Goal: Task Accomplishment & Management: Use online tool/utility

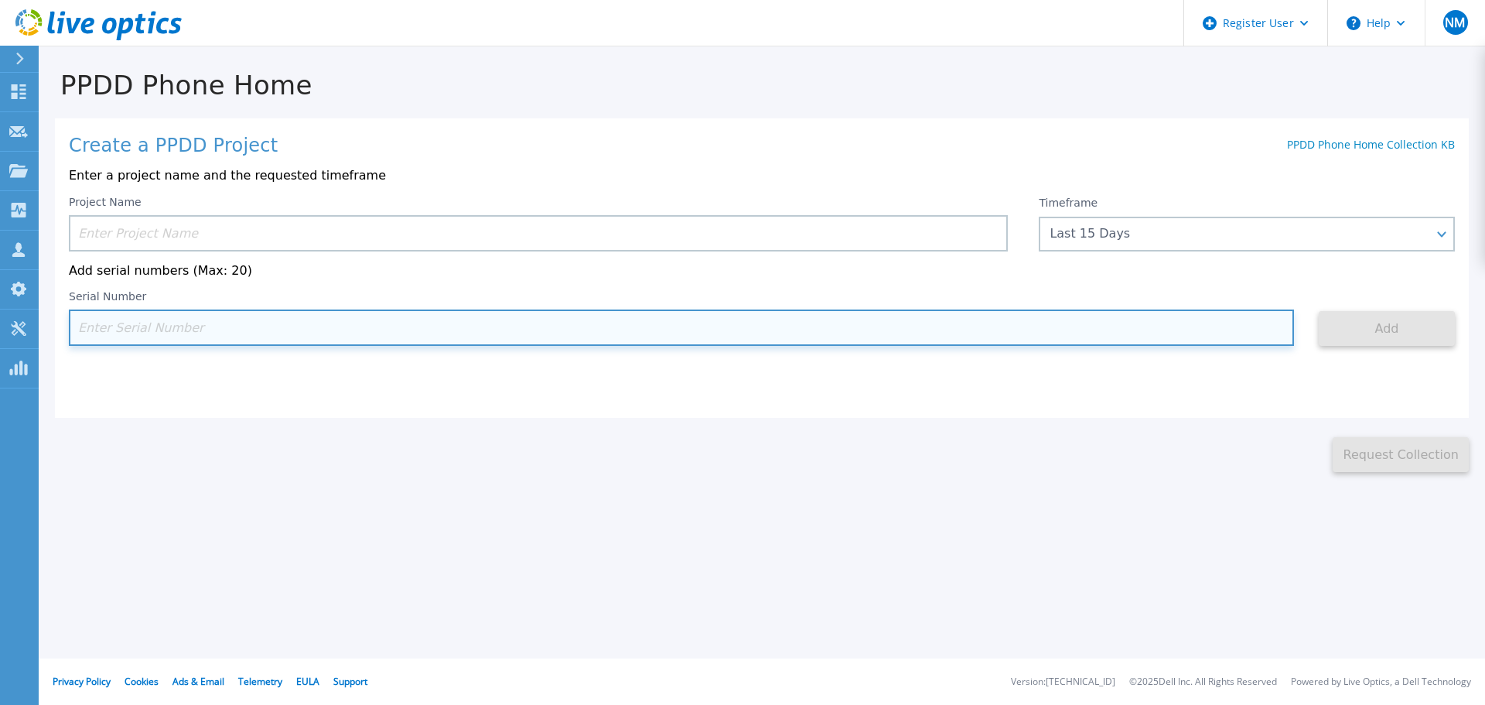
click at [153, 330] on input at bounding box center [681, 327] width 1225 height 36
paste input "APM00221000024"
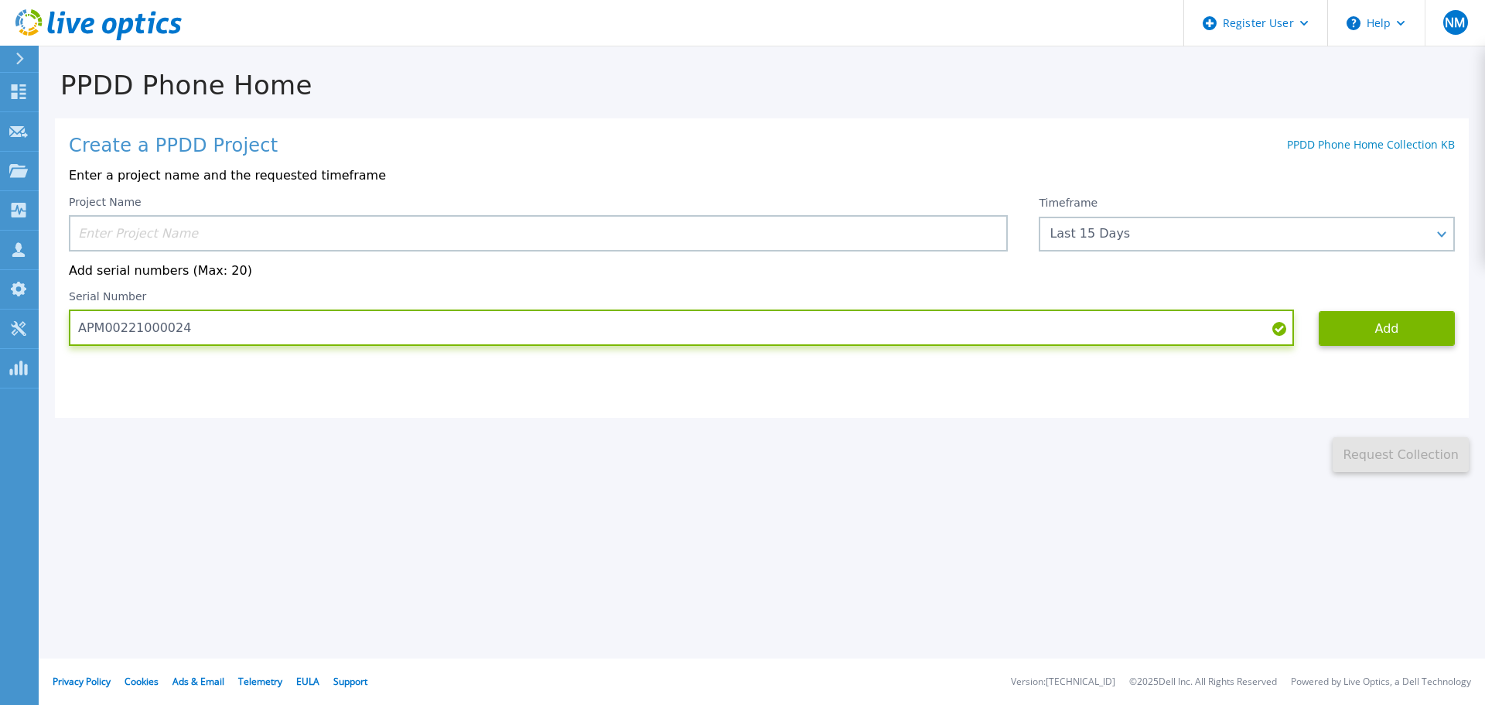
type input "APM00221000024"
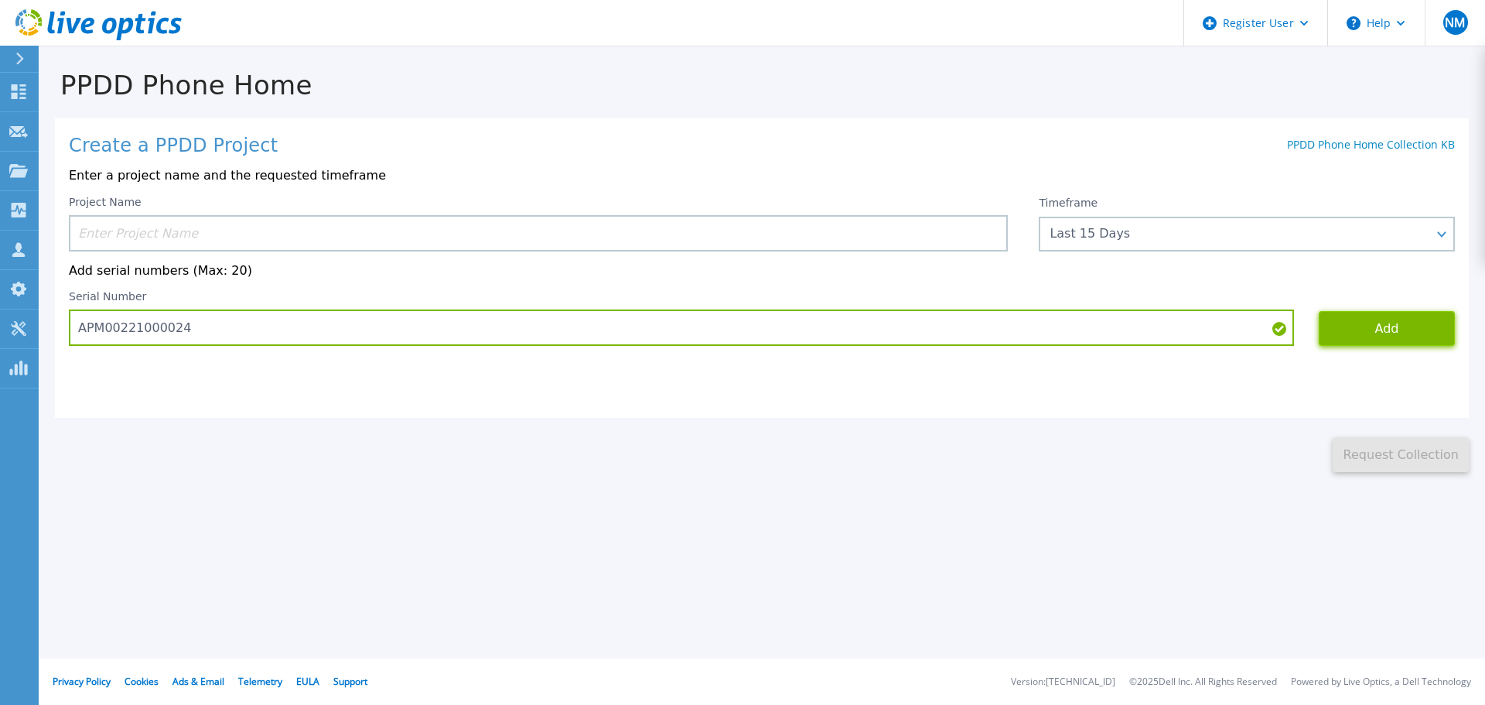
click at [1387, 329] on button "Add" at bounding box center [1387, 328] width 136 height 35
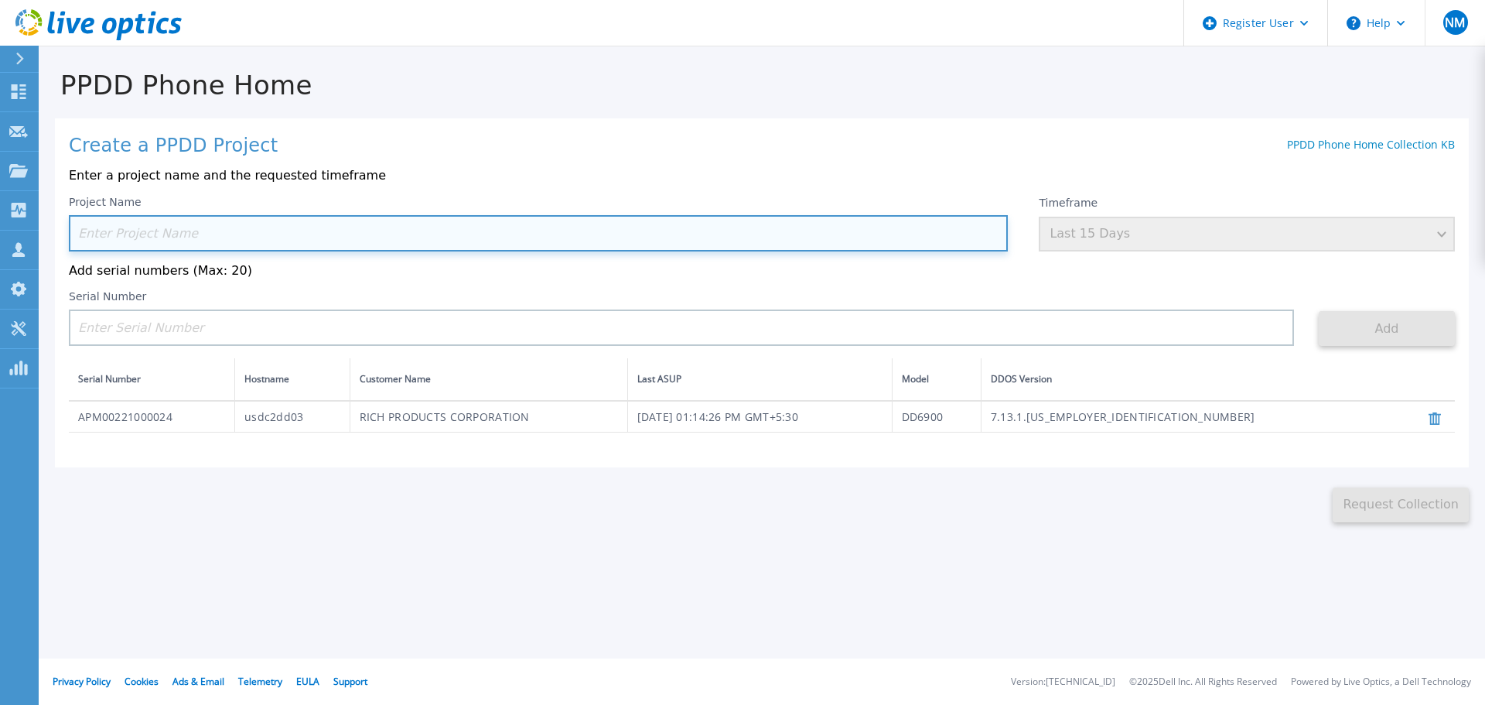
click at [287, 238] on input at bounding box center [538, 233] width 939 height 36
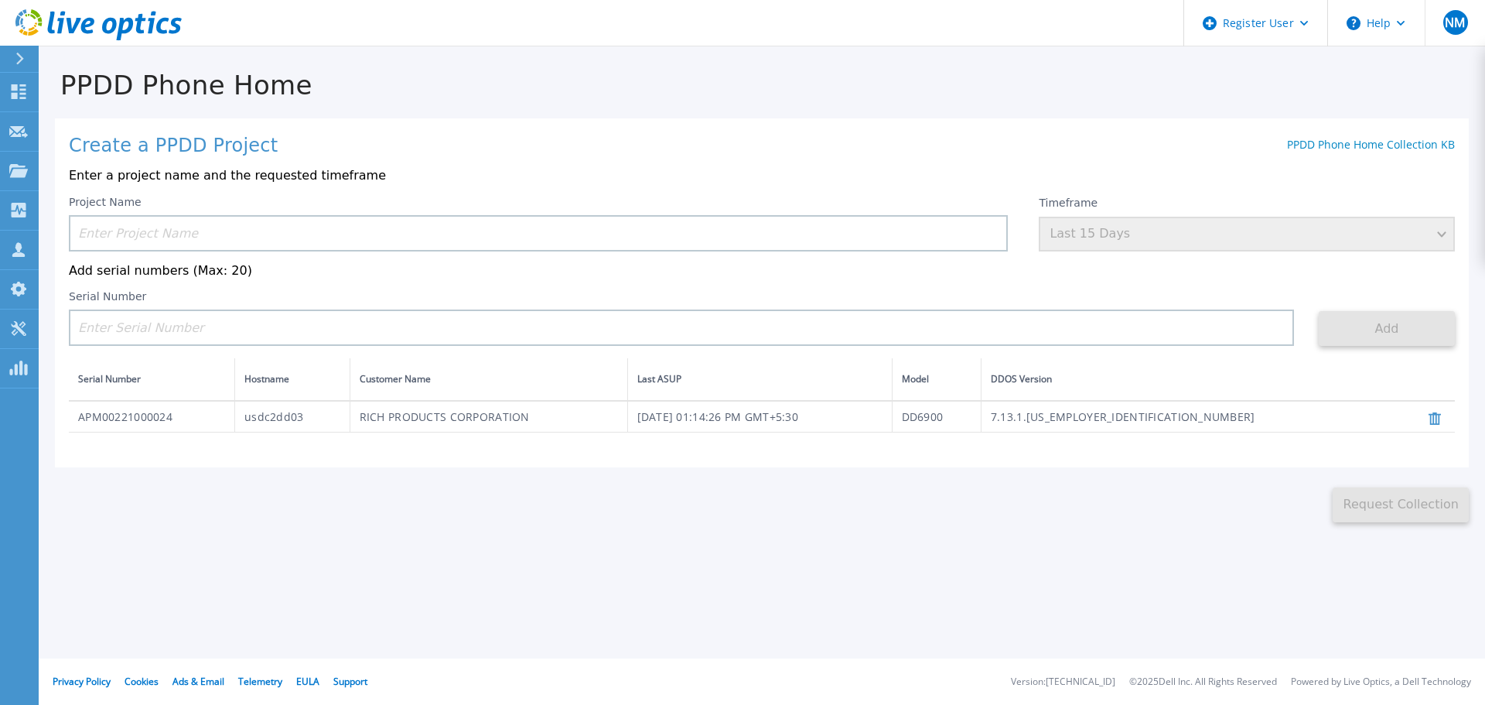
click at [1435, 425] on icon at bounding box center [1435, 418] width 12 height 12
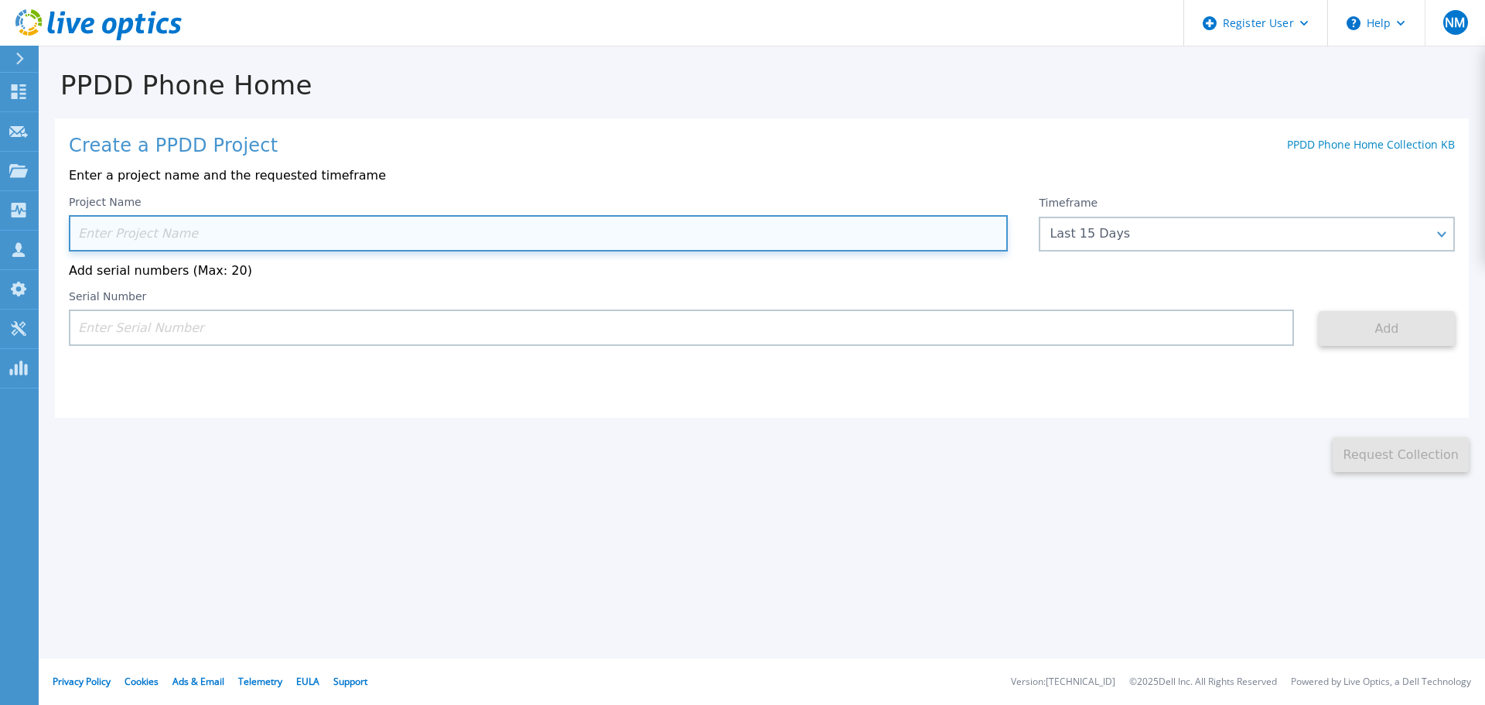
click at [158, 230] on input at bounding box center [538, 233] width 939 height 36
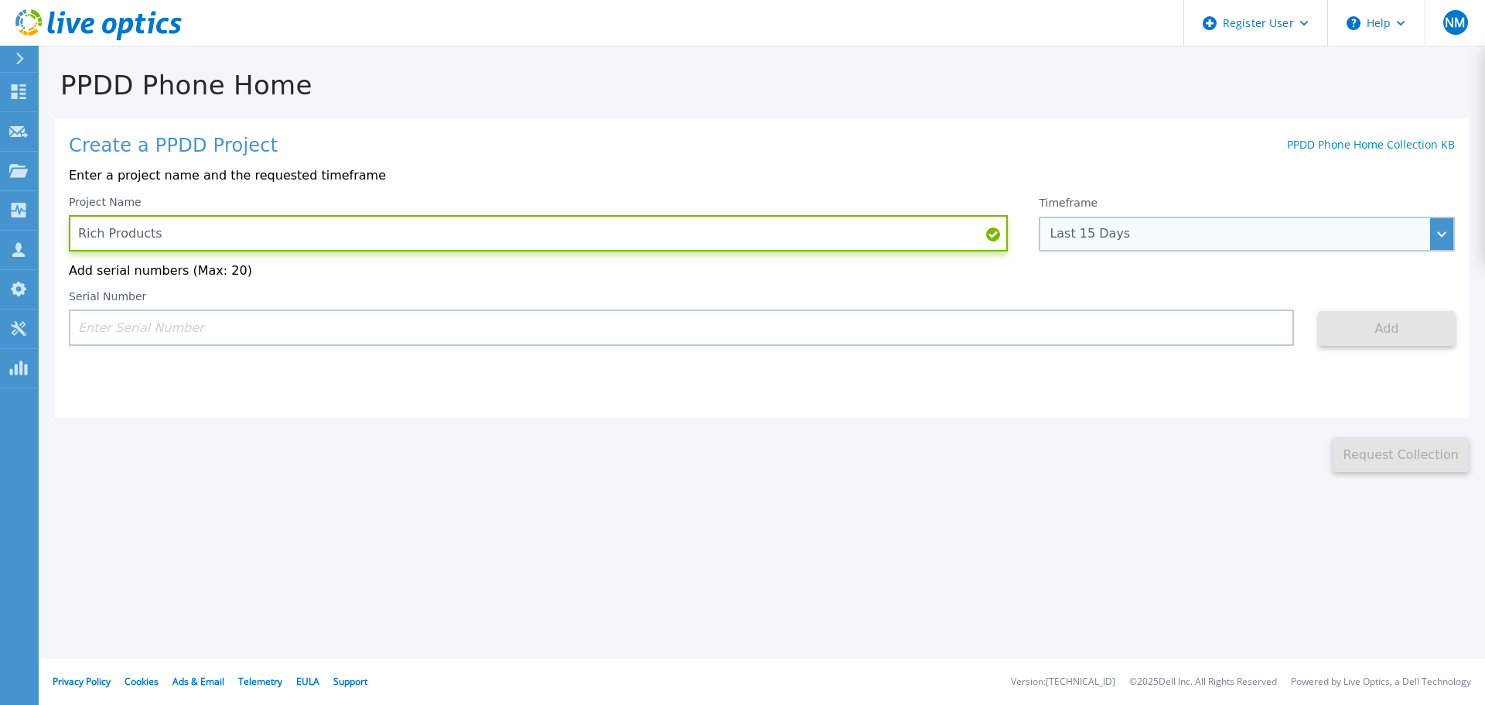
type input "Rich Products"
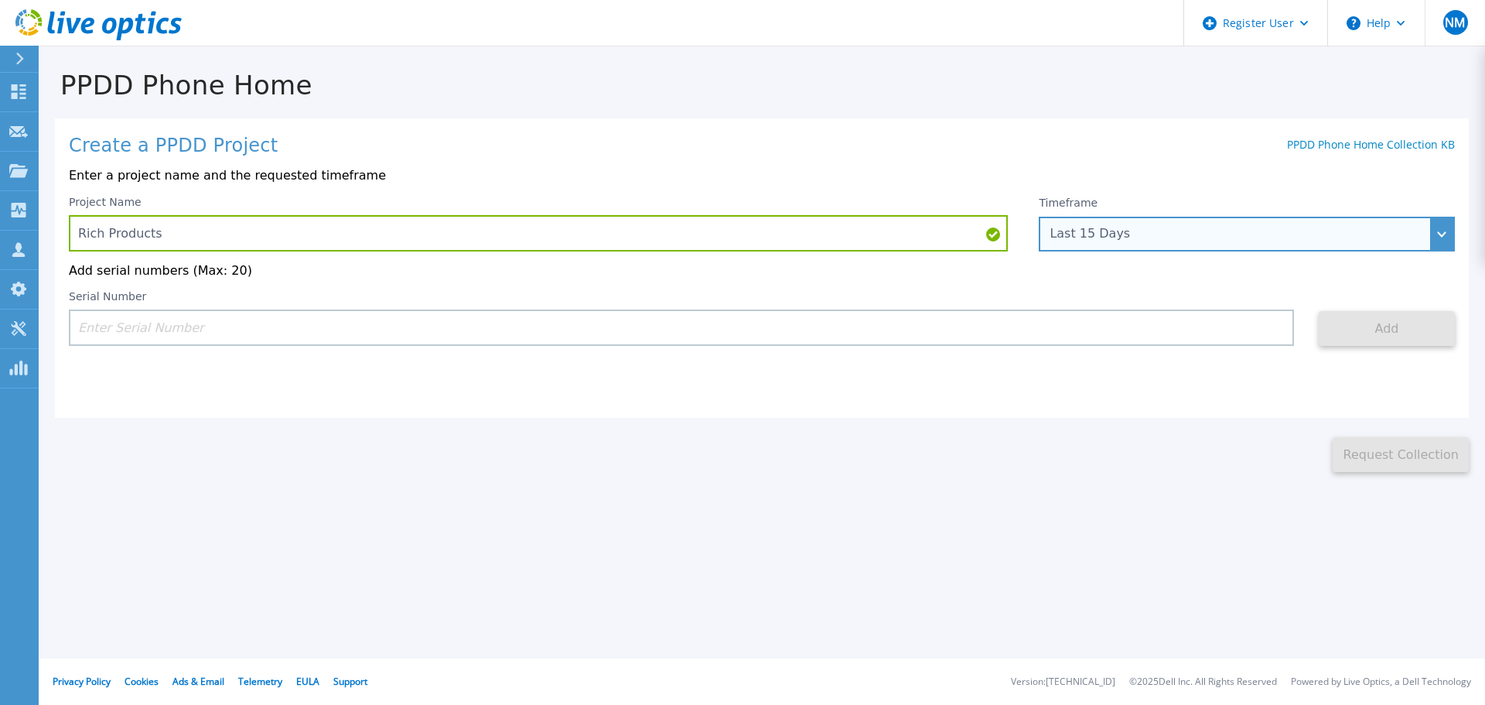
click at [1239, 228] on div "Last 15 Days" at bounding box center [1239, 234] width 378 height 14
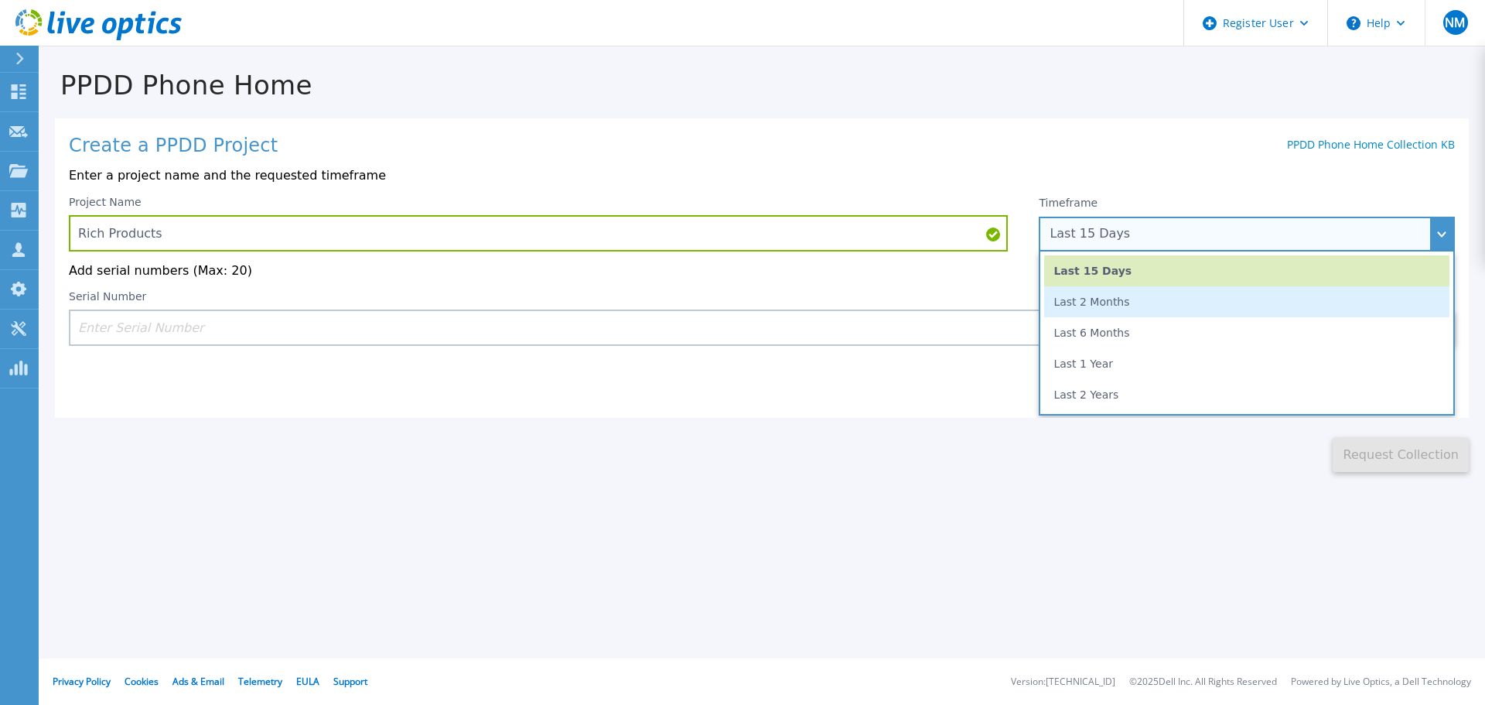
click at [1093, 316] on li "Last 2 Months" at bounding box center [1246, 301] width 405 height 31
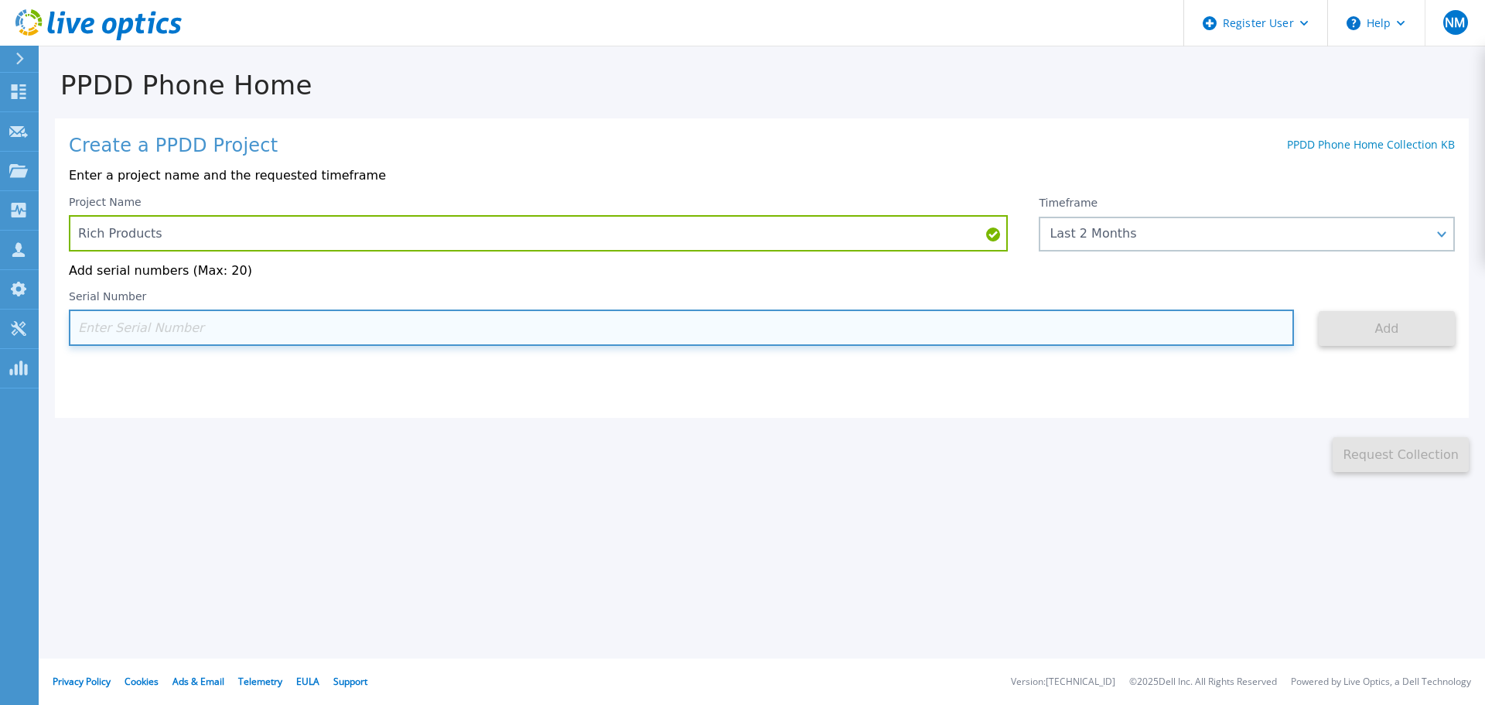
click at [289, 341] on input at bounding box center [681, 327] width 1225 height 36
click at [164, 324] on input at bounding box center [681, 327] width 1225 height 36
paste input "APM00221000024"
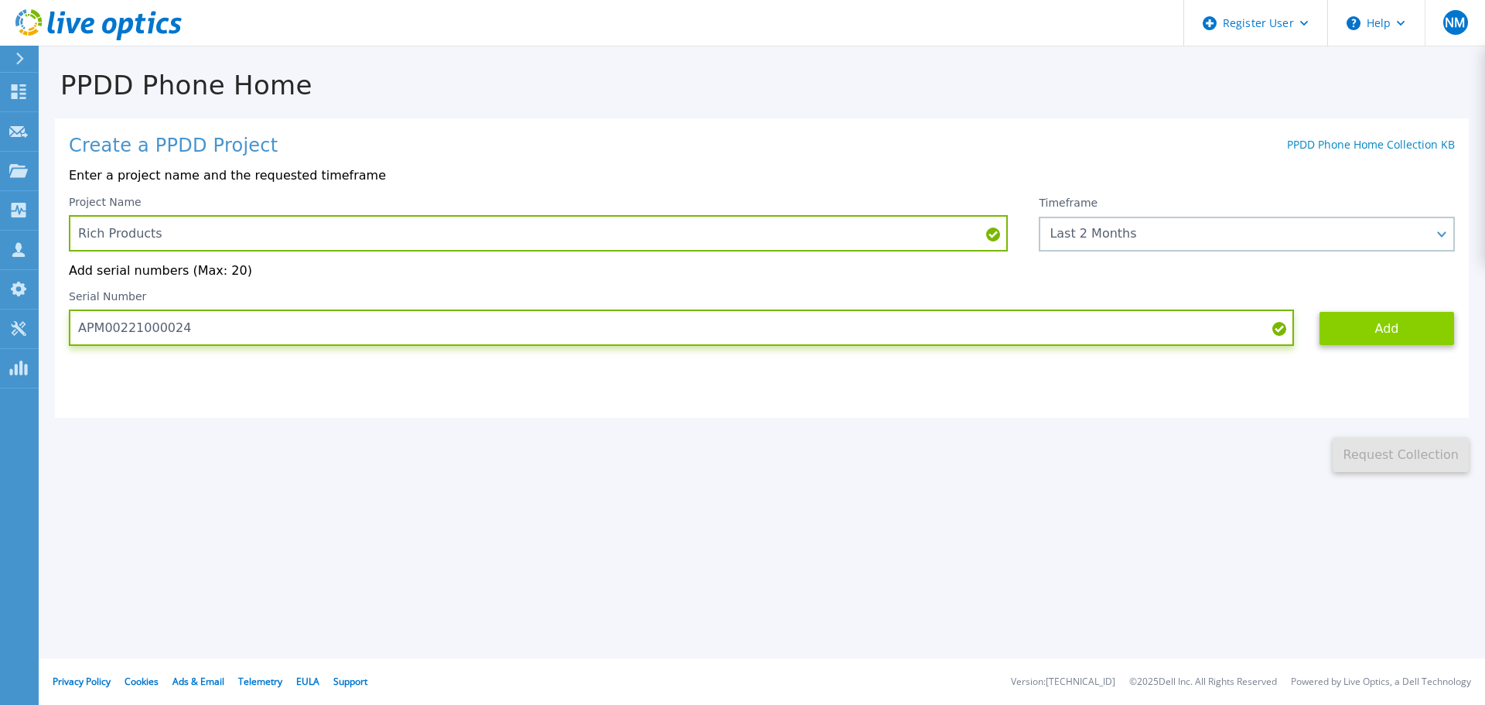
type input "APM00221000024"
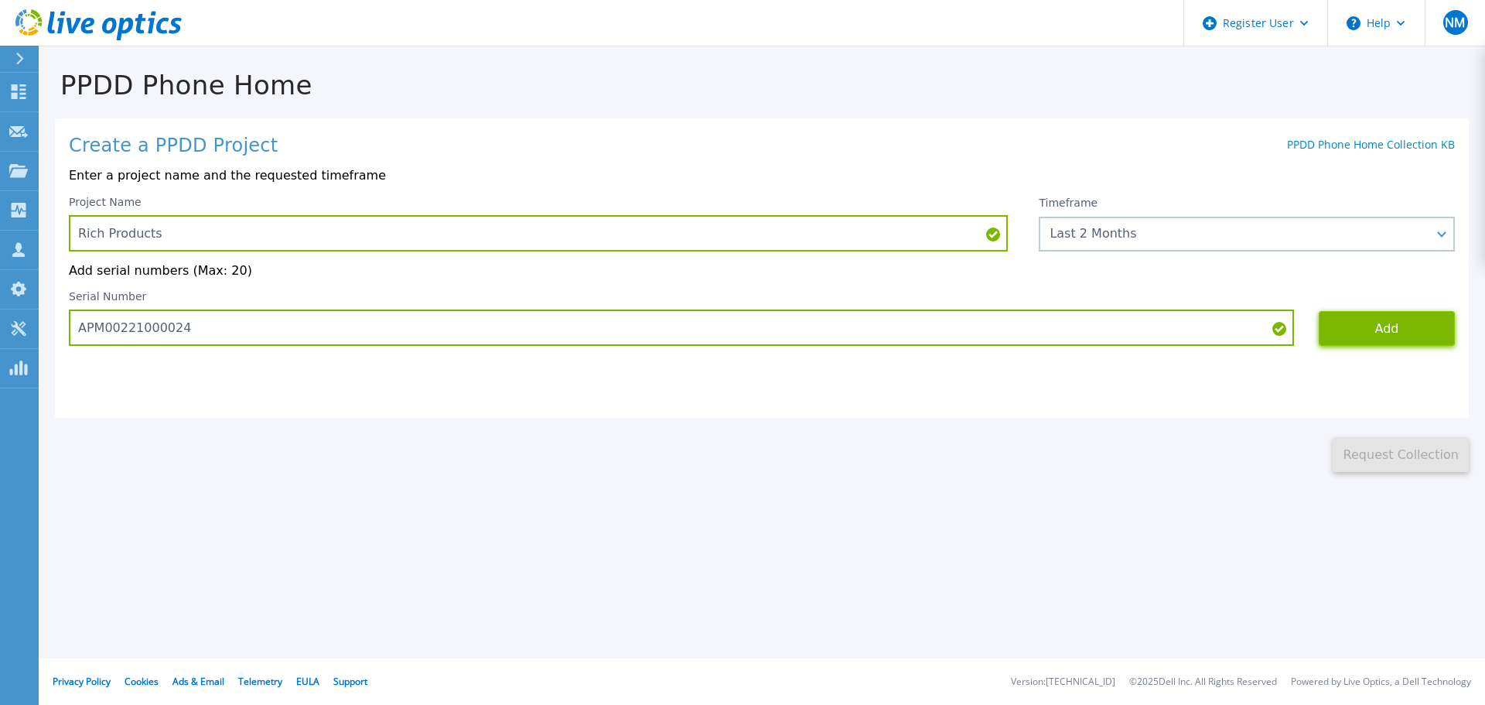
click at [1346, 318] on button "Add" at bounding box center [1387, 328] width 136 height 35
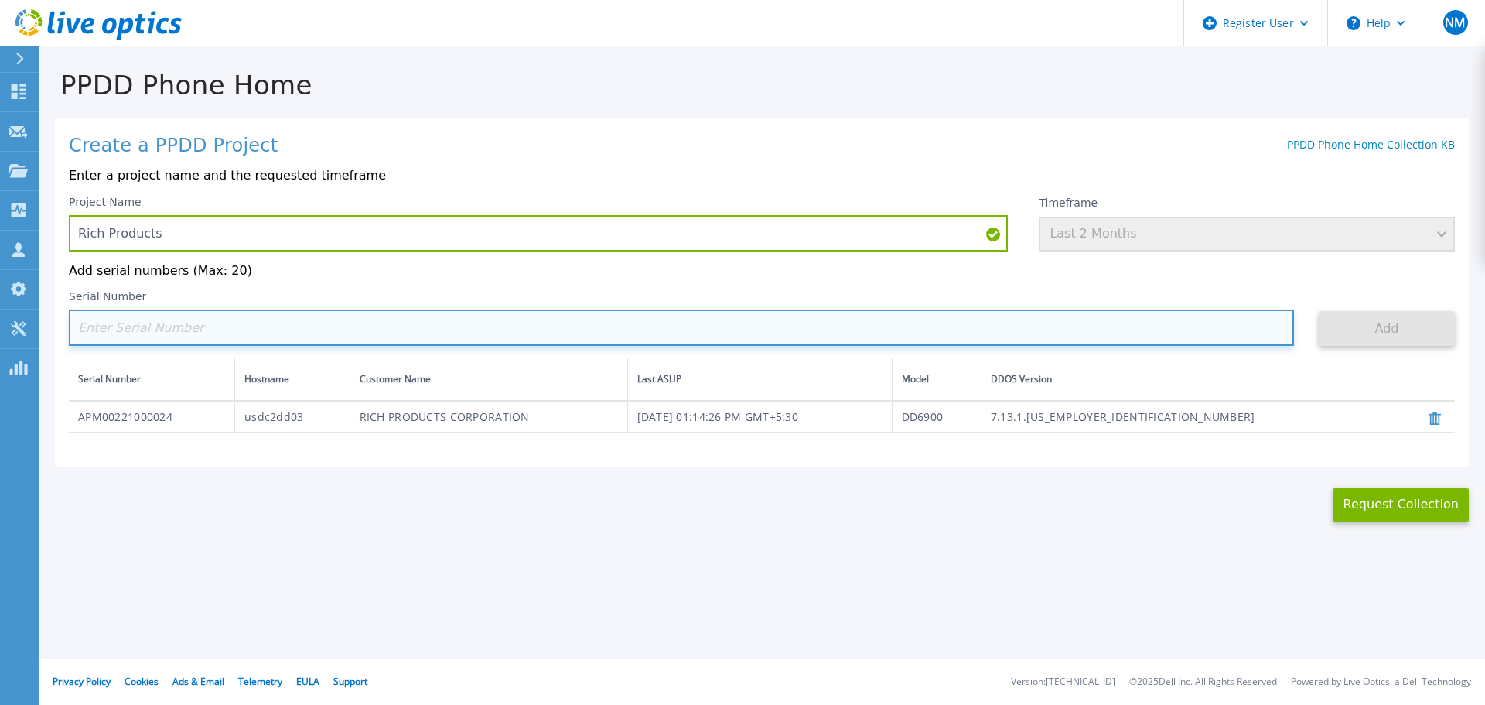
click at [183, 340] on input at bounding box center [681, 327] width 1225 height 36
paste input "APM00184619613"
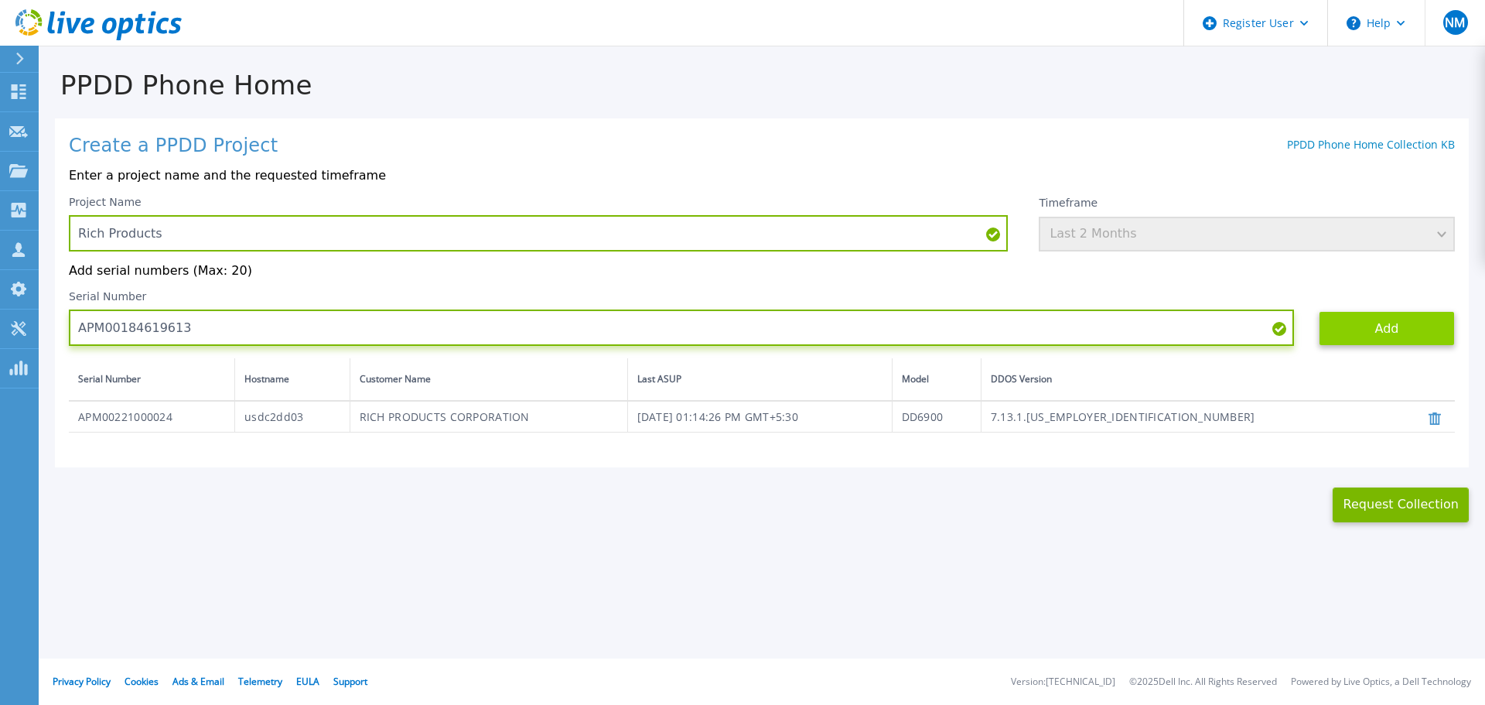
type input "APM00184619613"
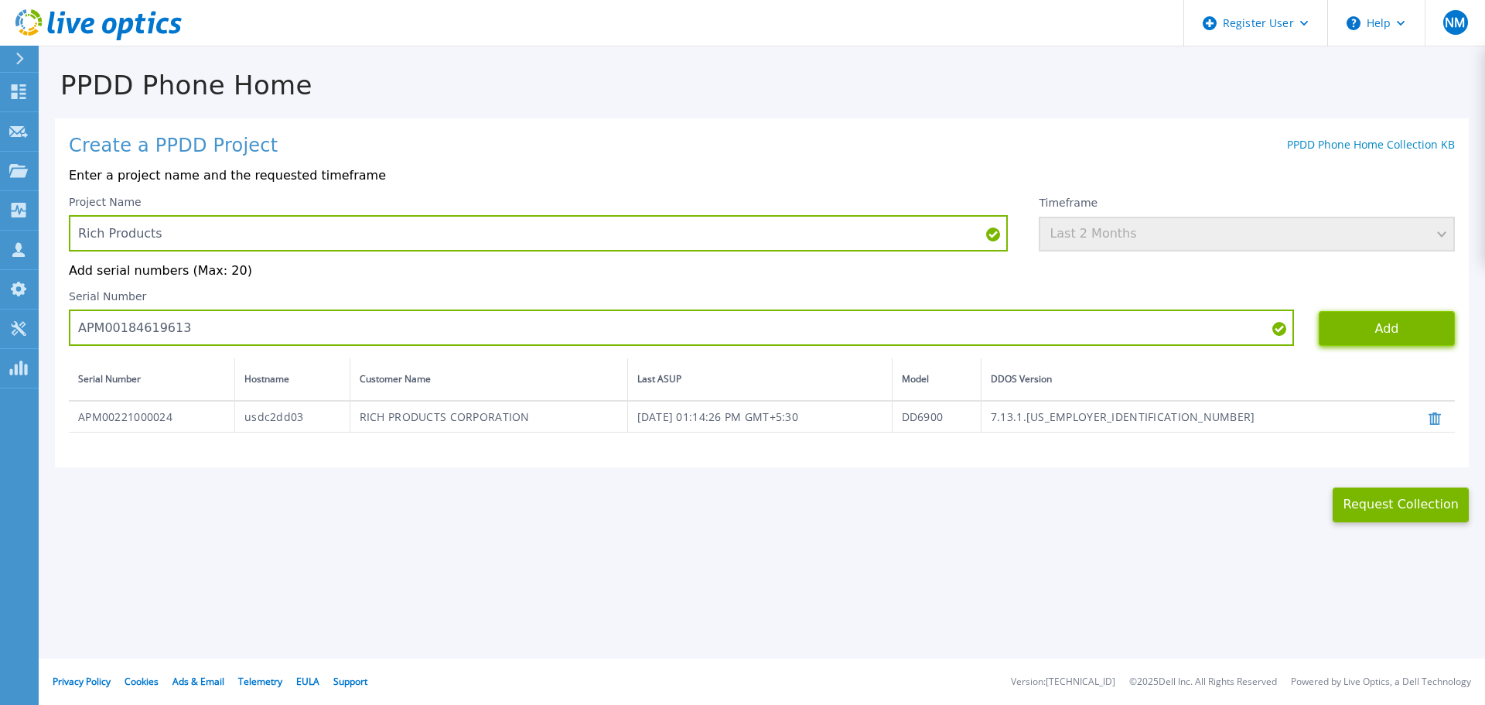
click at [1370, 329] on button "Add" at bounding box center [1387, 328] width 136 height 35
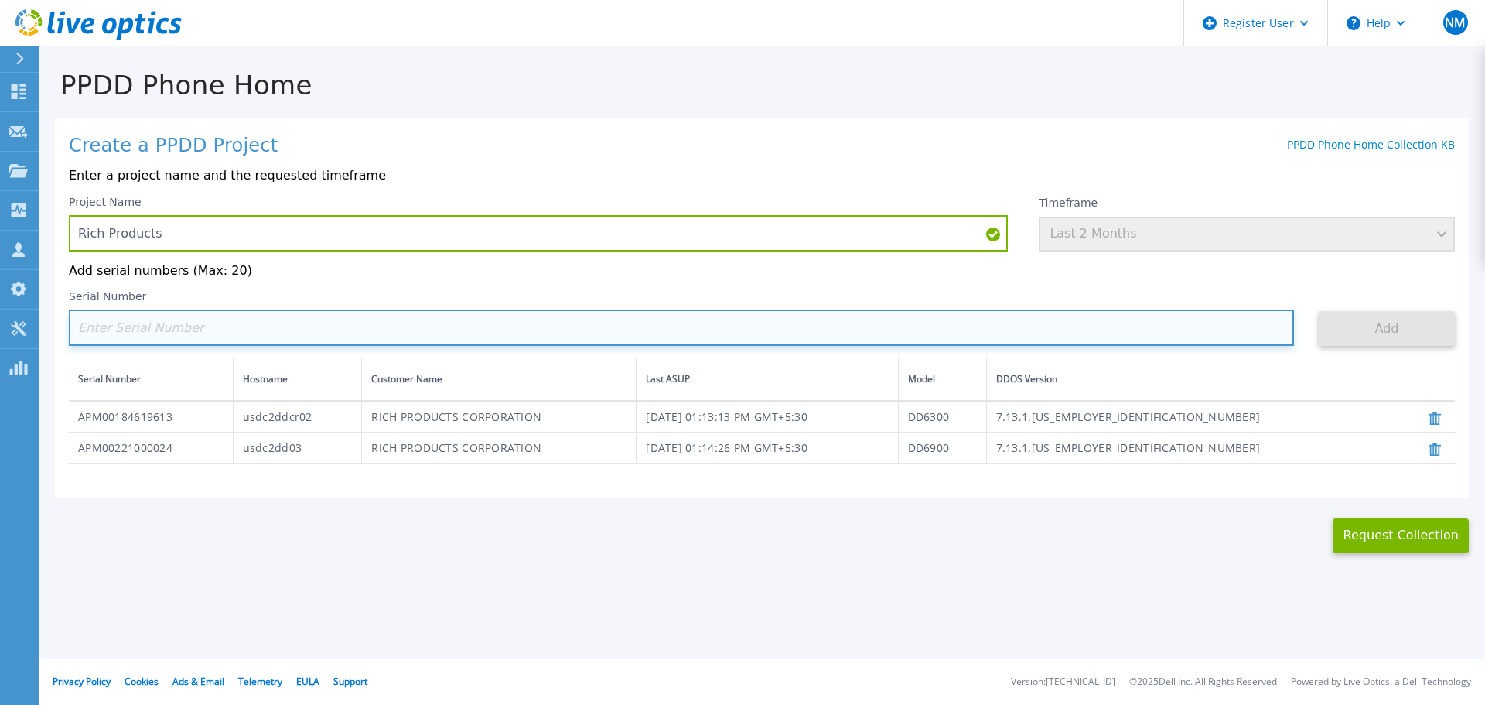
click at [437, 337] on input at bounding box center [681, 327] width 1225 height 36
paste input "APM00184616543"
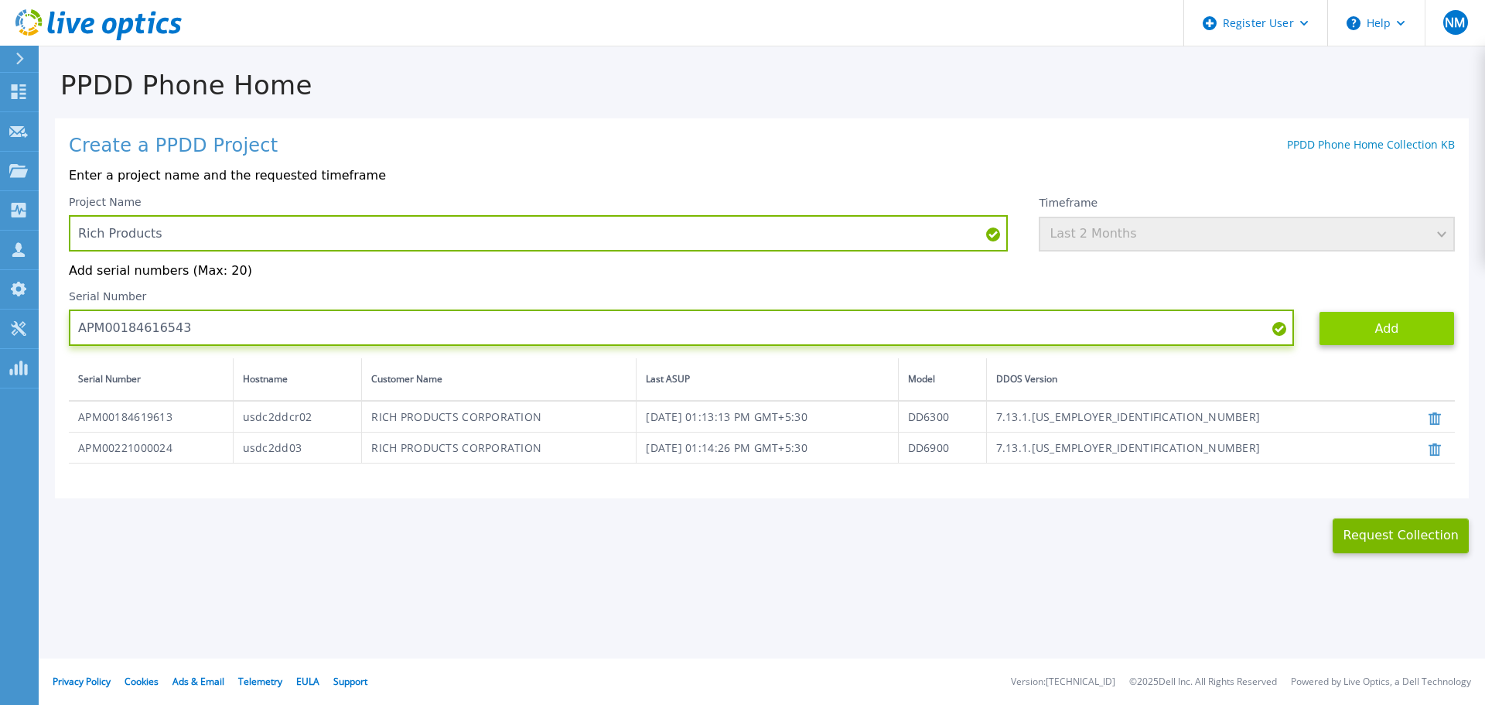
type input "APM00184616543"
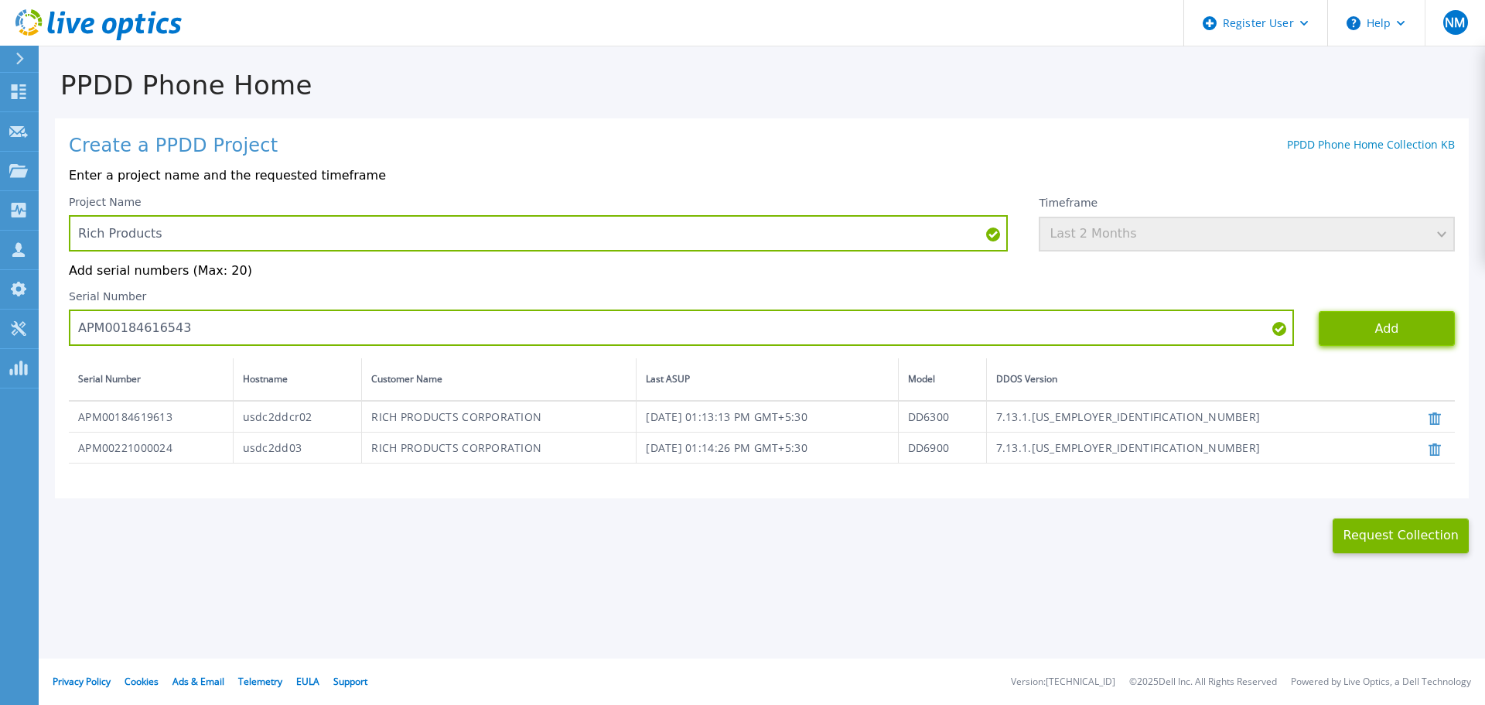
click at [1422, 345] on button "Add" at bounding box center [1387, 328] width 136 height 35
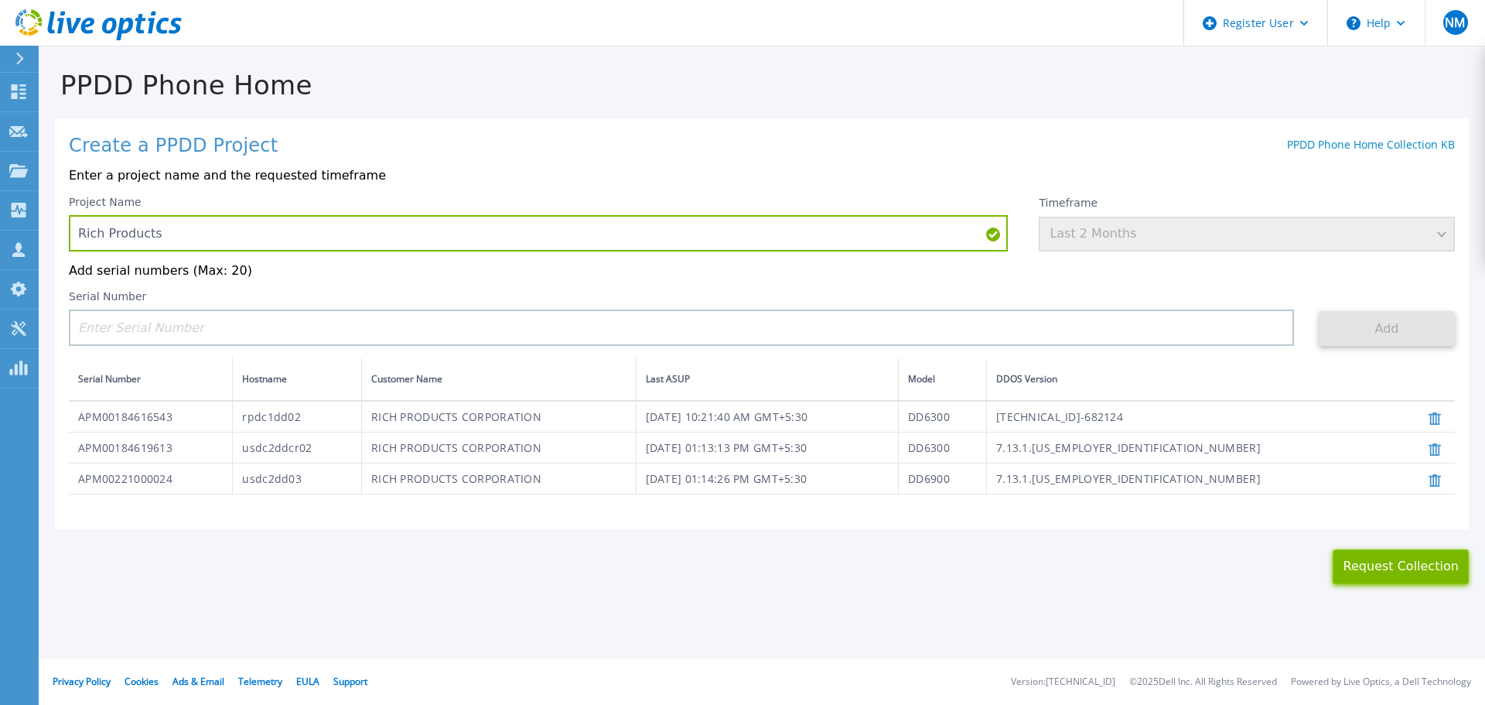
click at [1425, 581] on button "Request Collection" at bounding box center [1401, 566] width 136 height 35
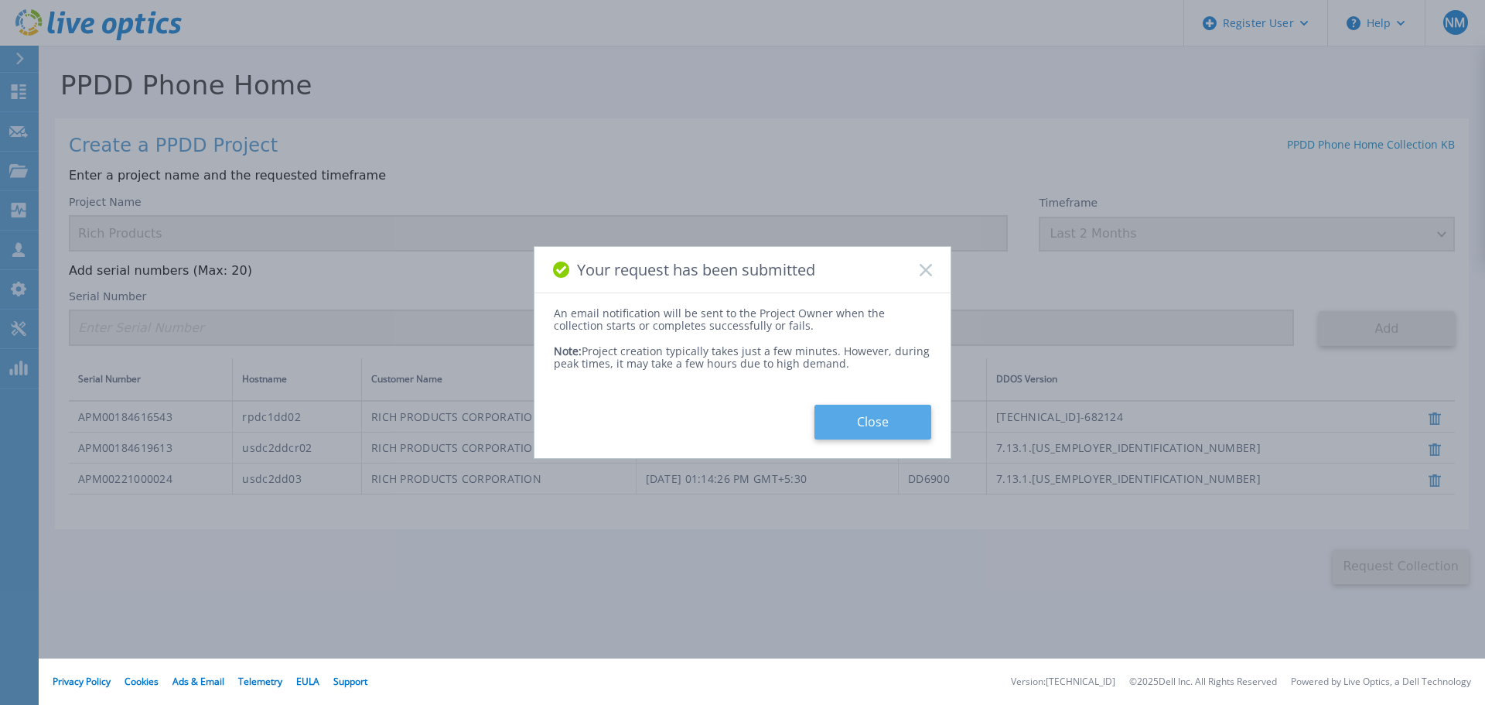
click at [895, 435] on button "Close" at bounding box center [873, 422] width 117 height 35
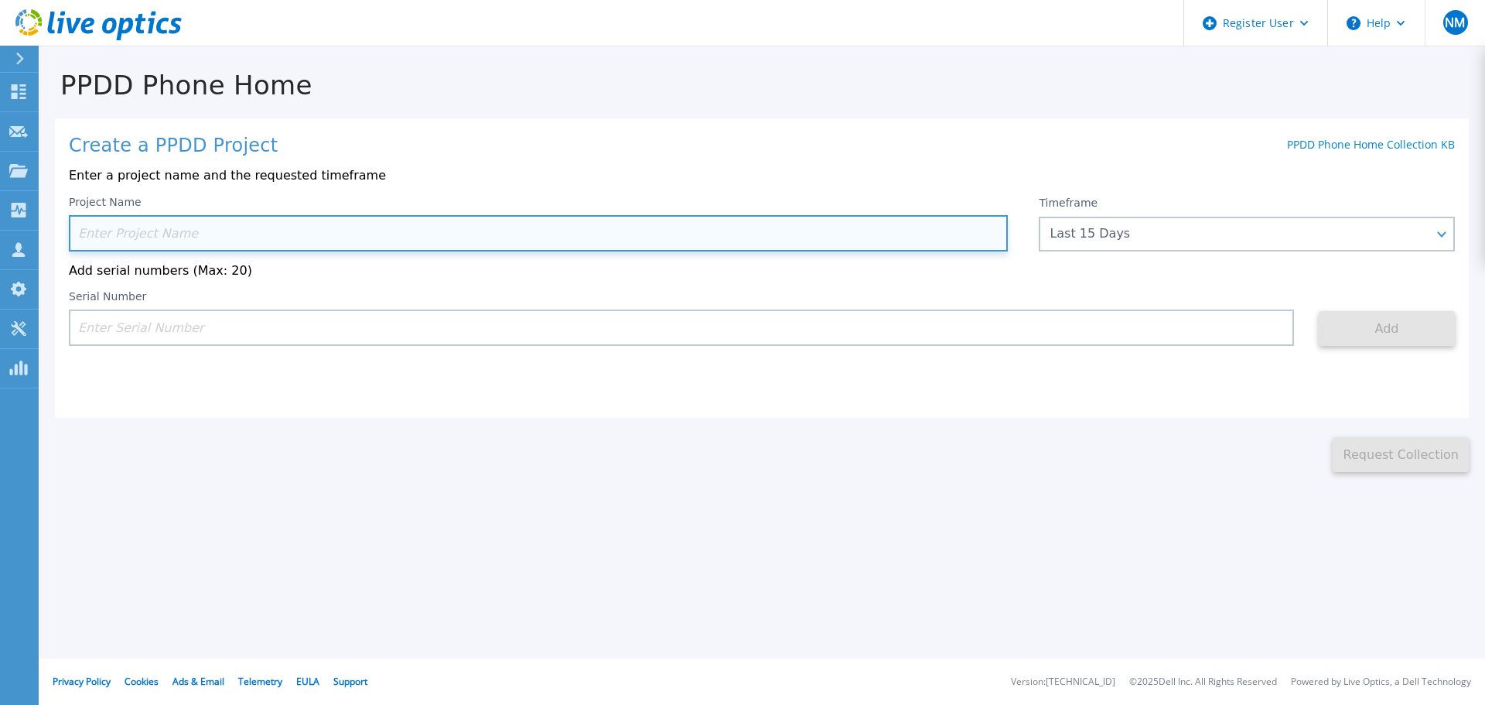
click at [142, 233] on input at bounding box center [538, 233] width 939 height 36
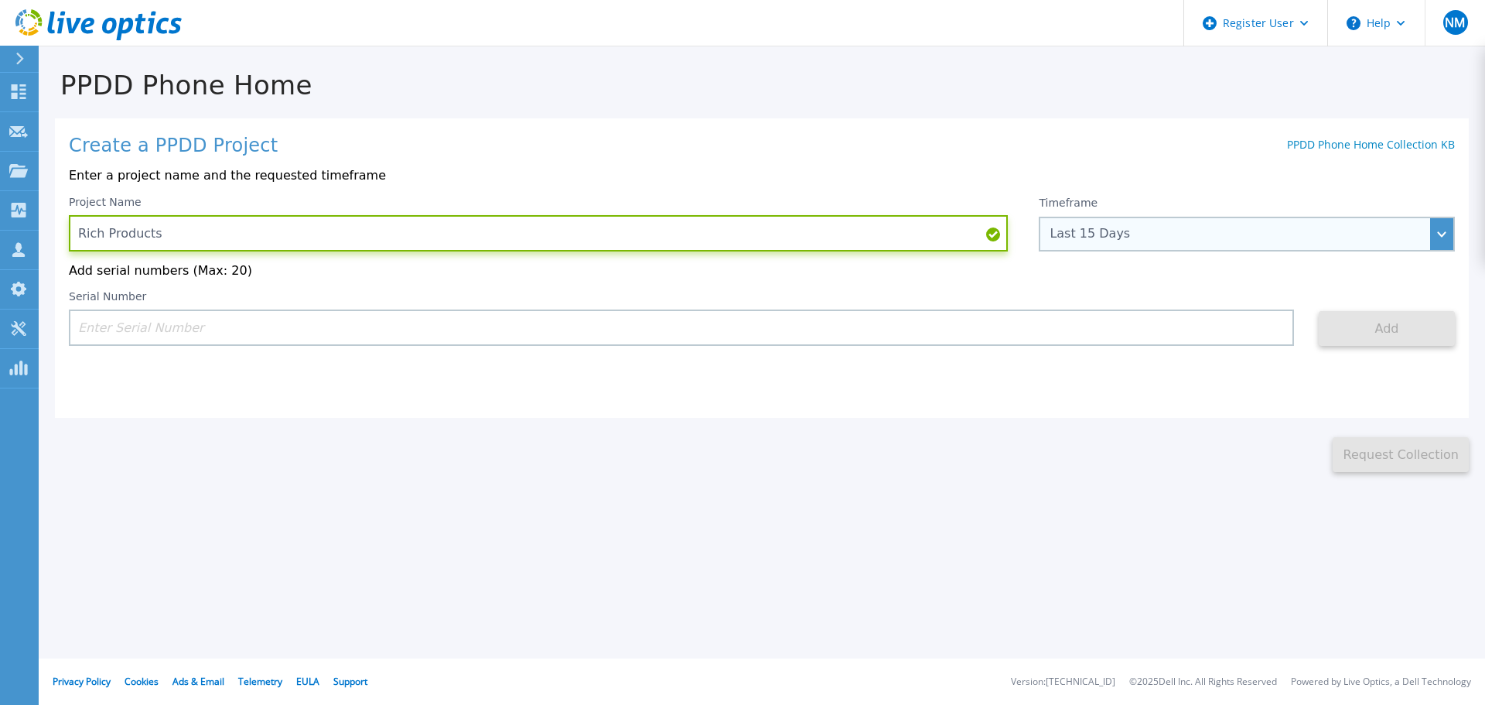
type input "Rich Products"
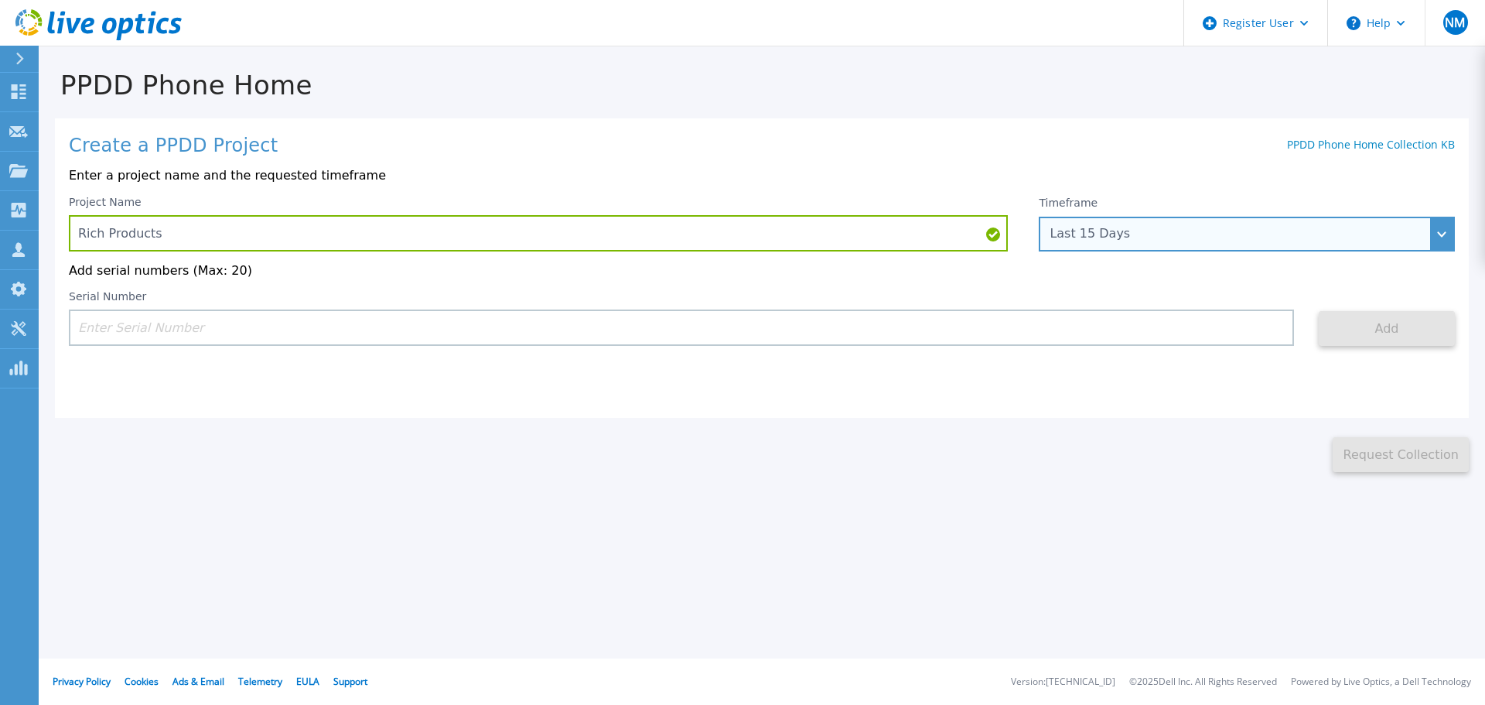
click at [1129, 232] on div "Last 15 Days" at bounding box center [1239, 234] width 378 height 14
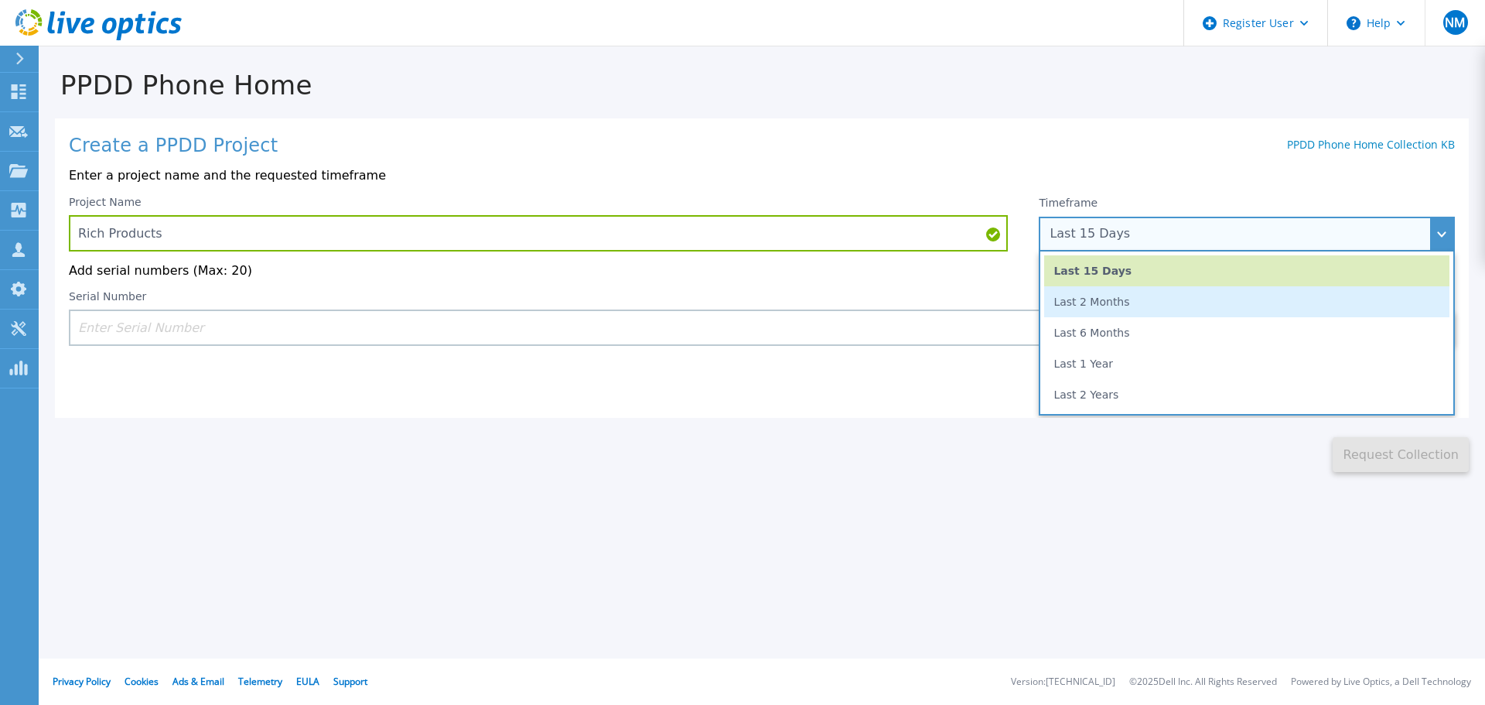
click at [1092, 311] on li "Last 2 Months" at bounding box center [1246, 301] width 405 height 31
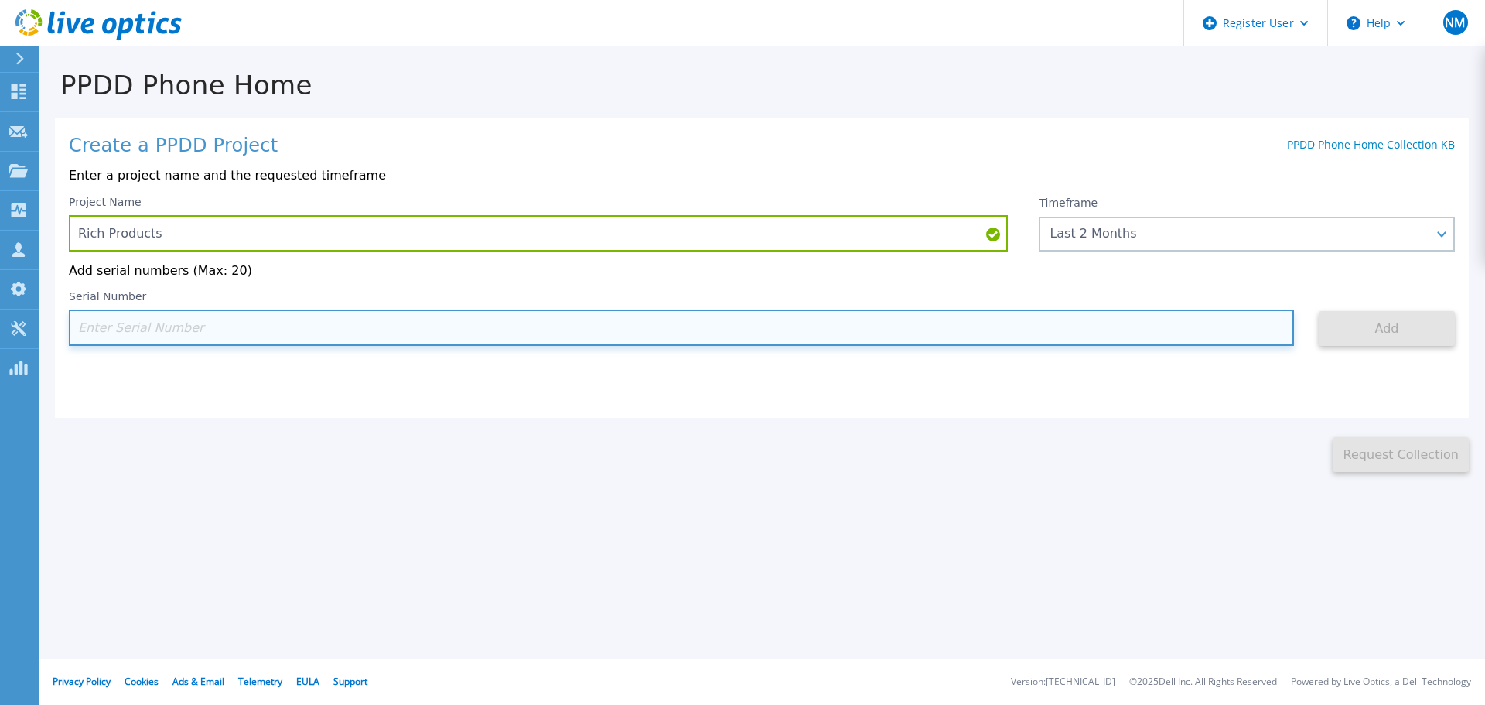
click at [145, 329] on input at bounding box center [681, 327] width 1225 height 36
paste input "APM00221005330"
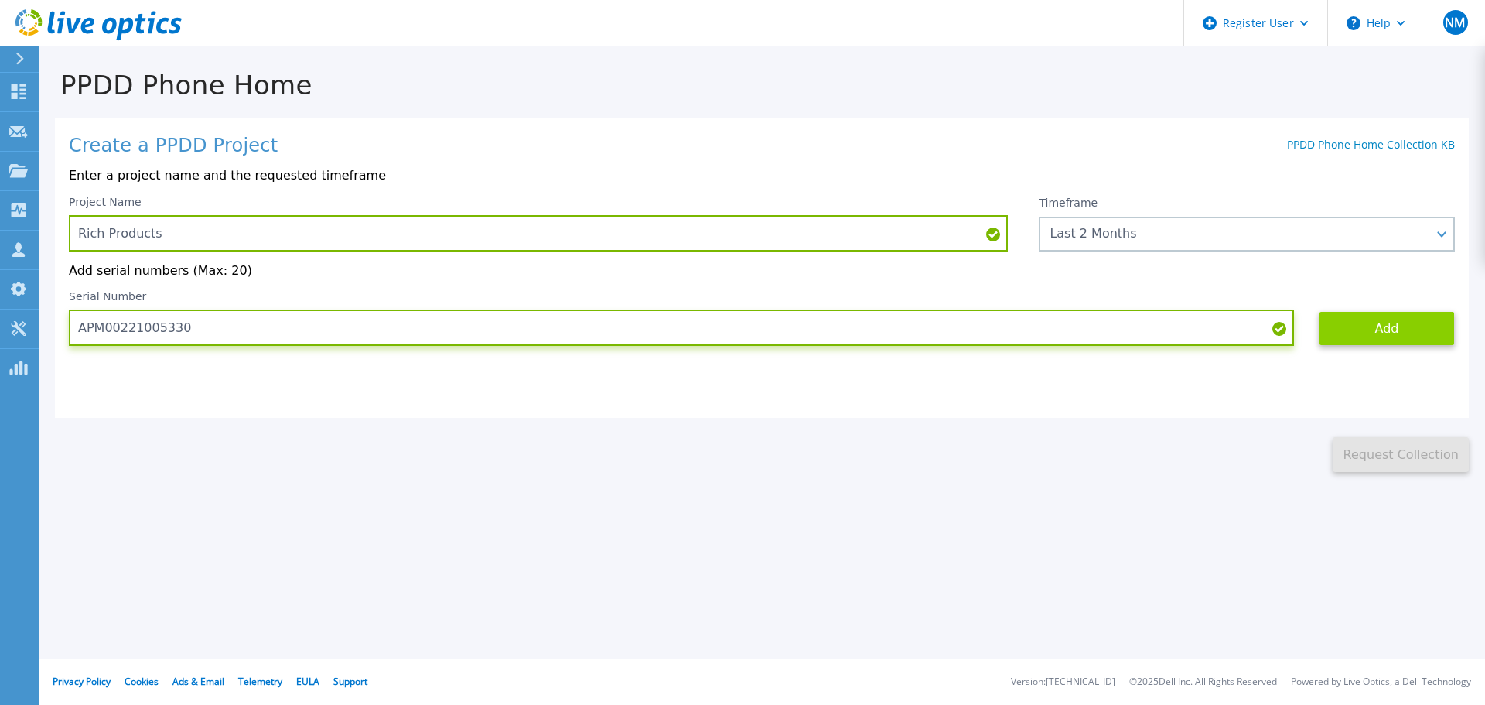
type input "APM00221005330"
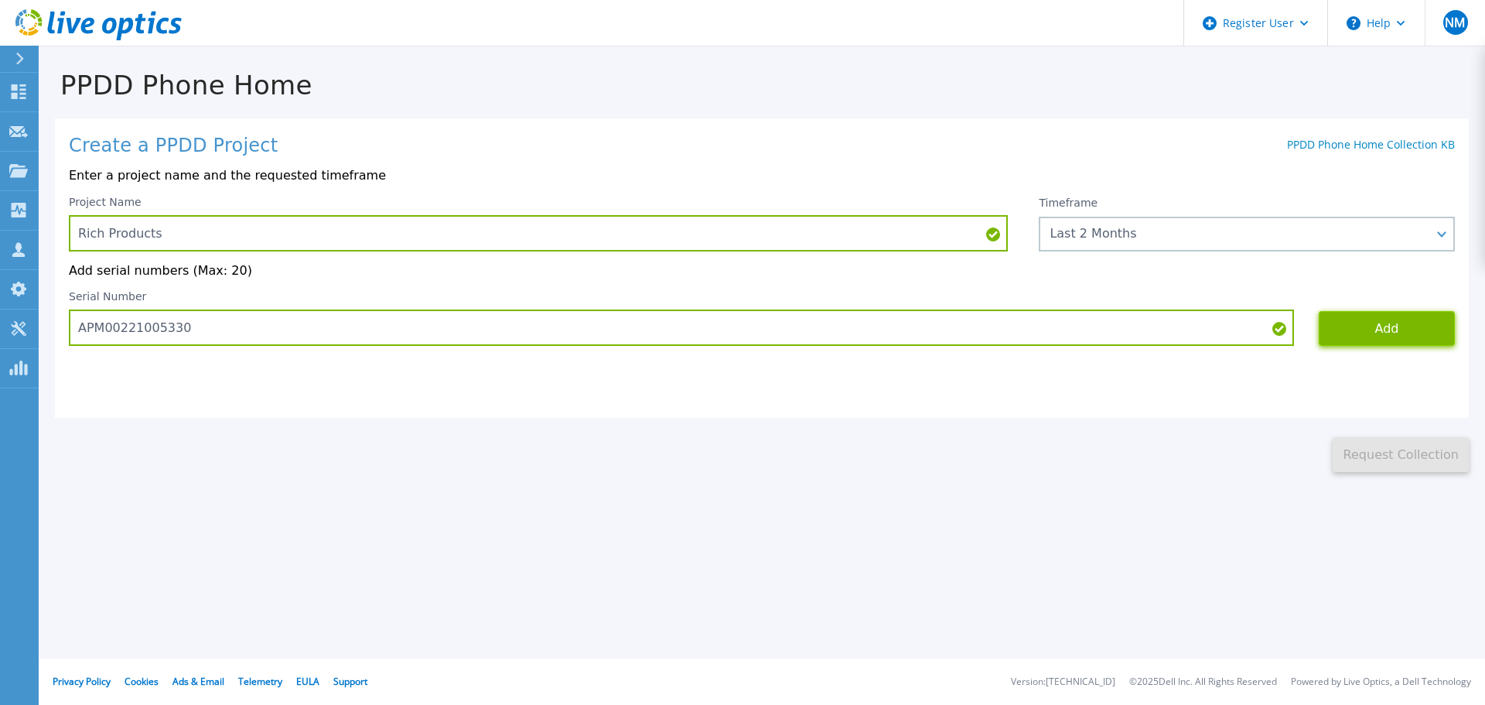
click at [1372, 329] on button "Add" at bounding box center [1387, 328] width 136 height 35
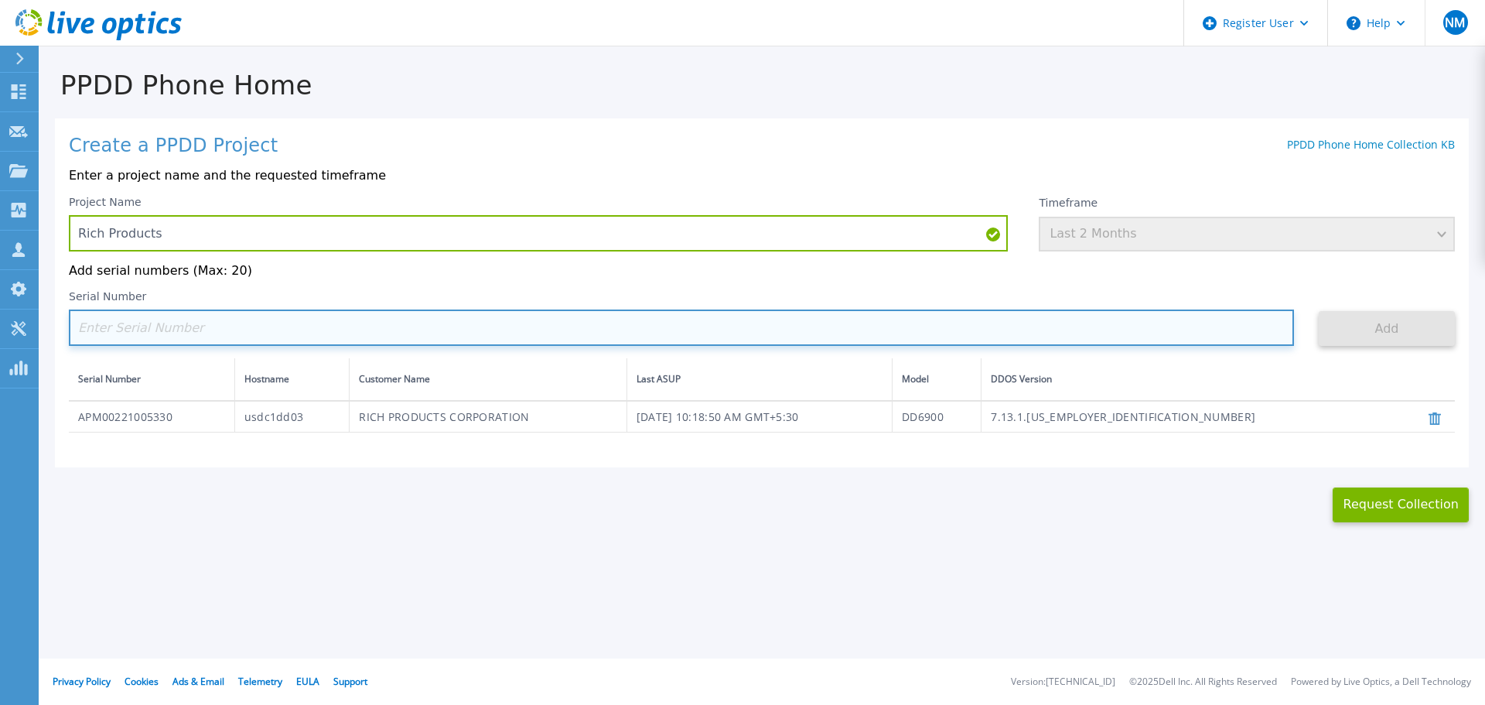
click at [546, 346] on input at bounding box center [681, 327] width 1225 height 36
paste input "APM00221000024"
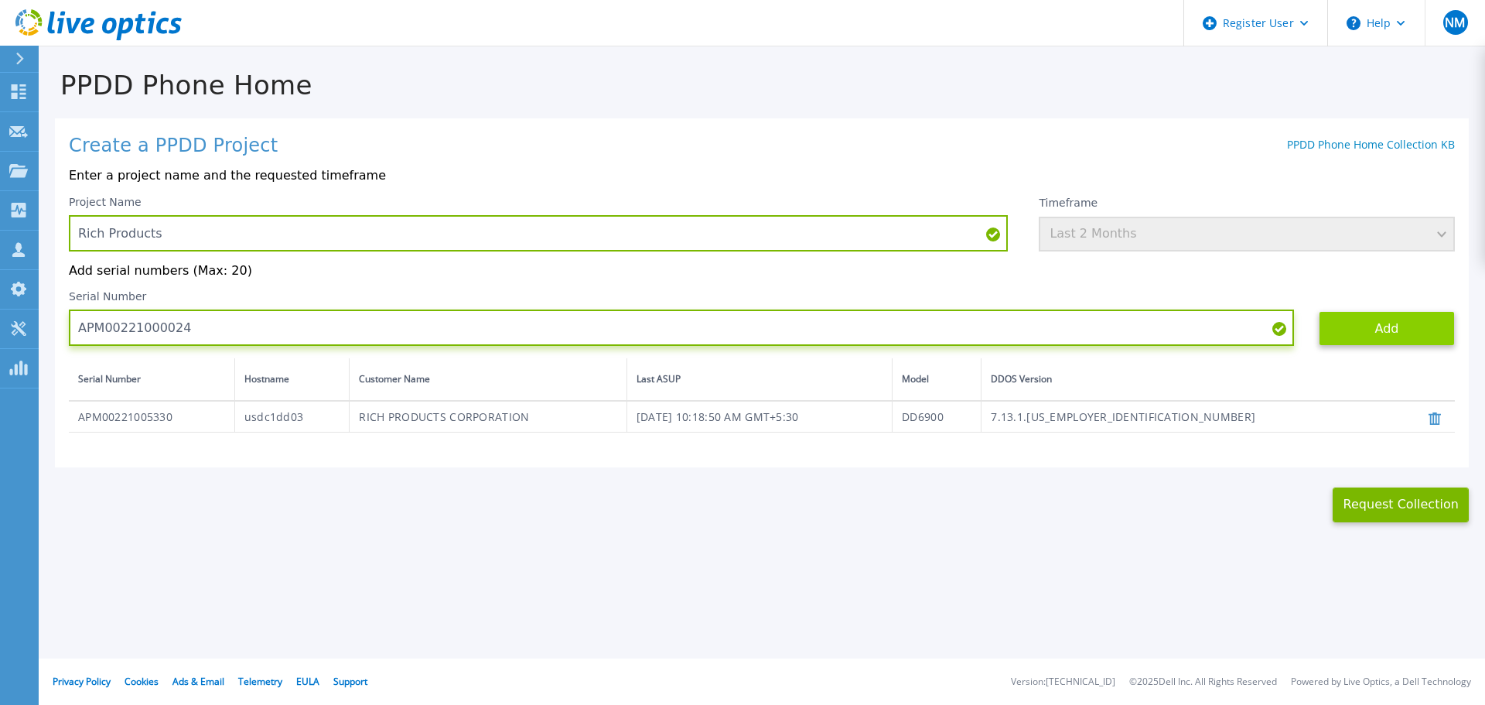
type input "APM00221000024"
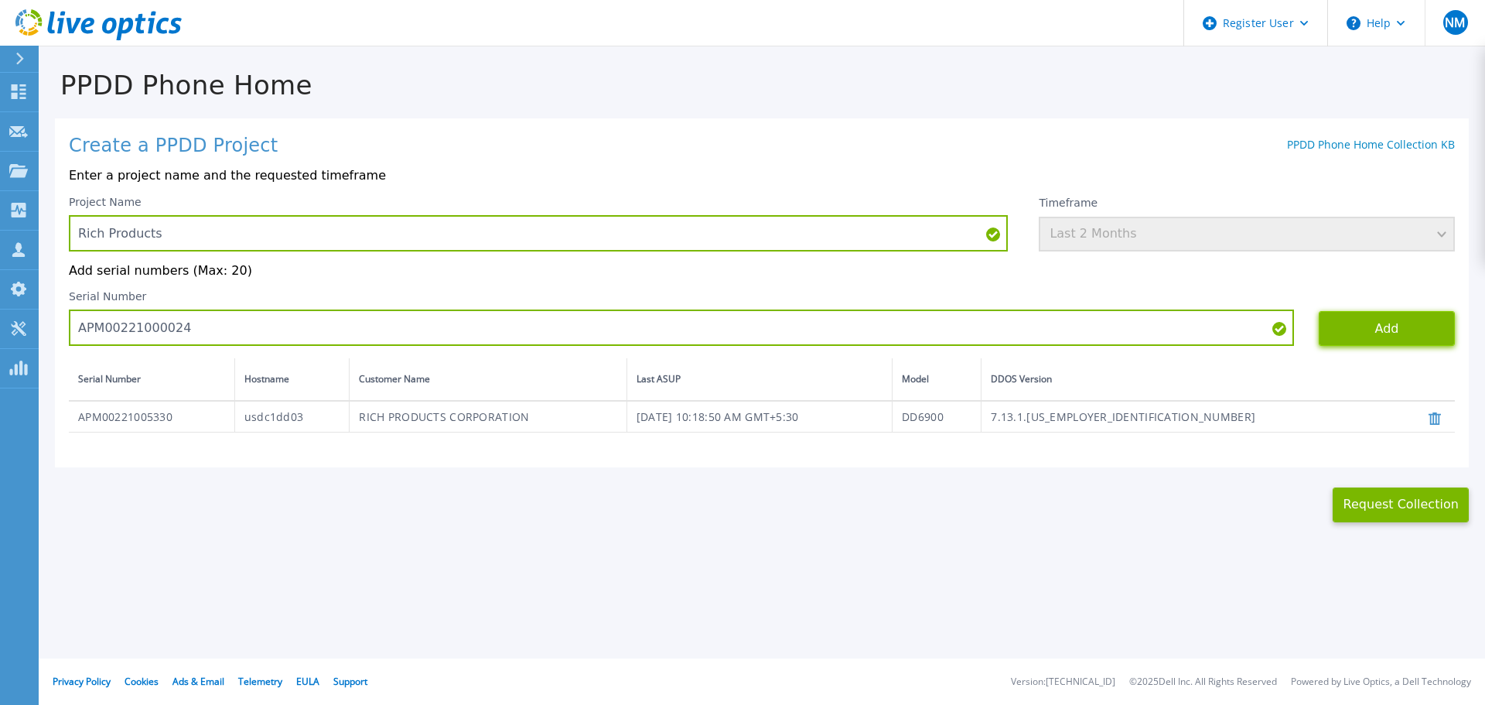
click at [1355, 330] on button "Add" at bounding box center [1387, 328] width 136 height 35
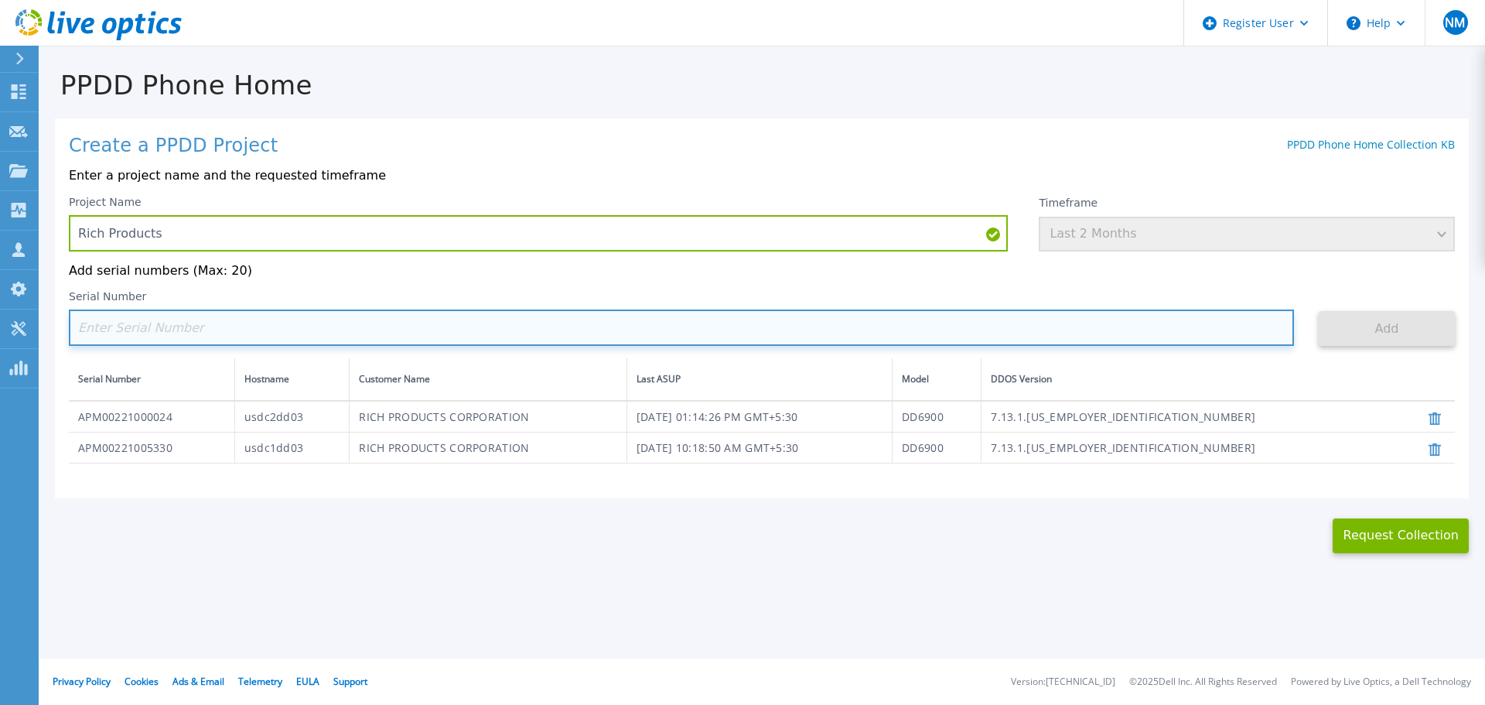
click at [149, 343] on input at bounding box center [681, 327] width 1225 height 36
paste input "APM00184619613"
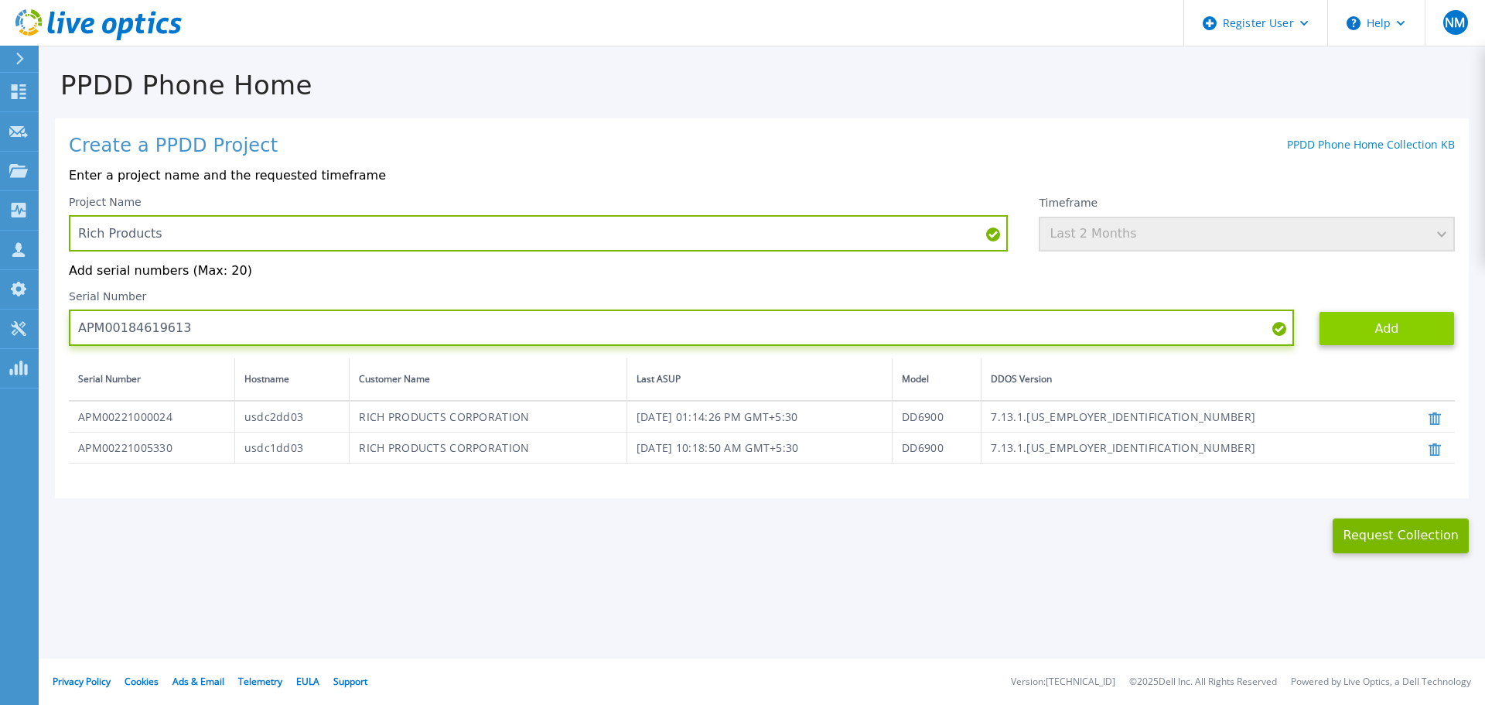
type input "APM00184619613"
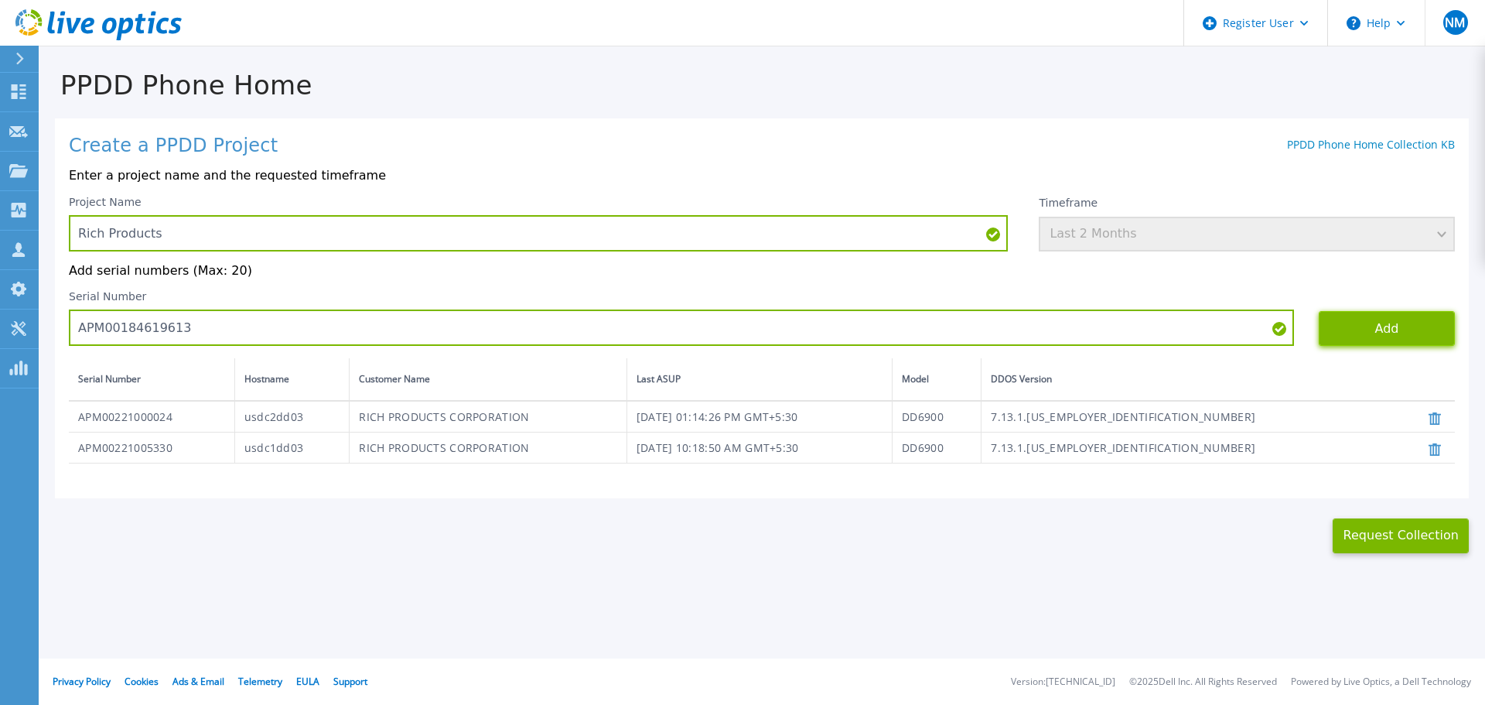
click at [1345, 321] on button "Add" at bounding box center [1387, 328] width 136 height 35
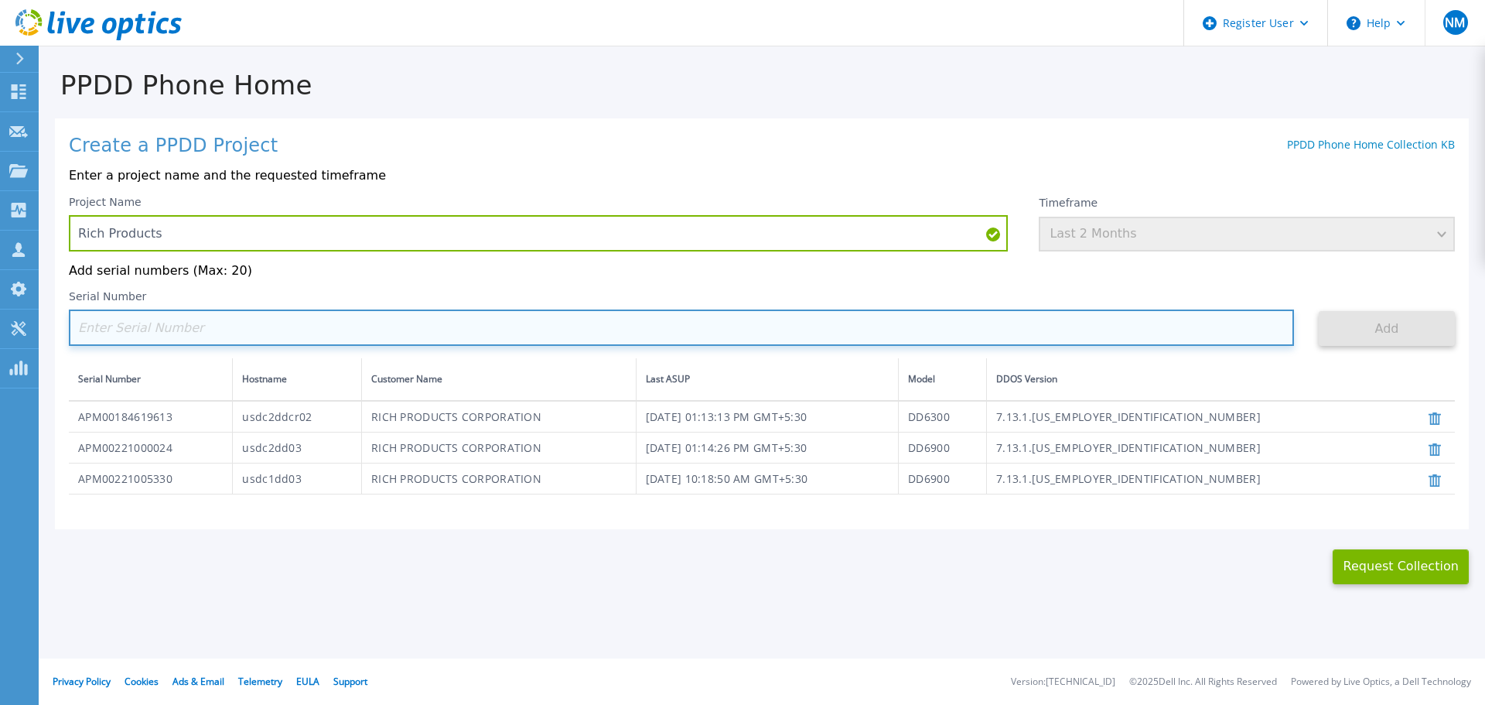
click at [343, 328] on input at bounding box center [681, 327] width 1225 height 36
paste input "APM0018461654"
type input "APM0018461654"
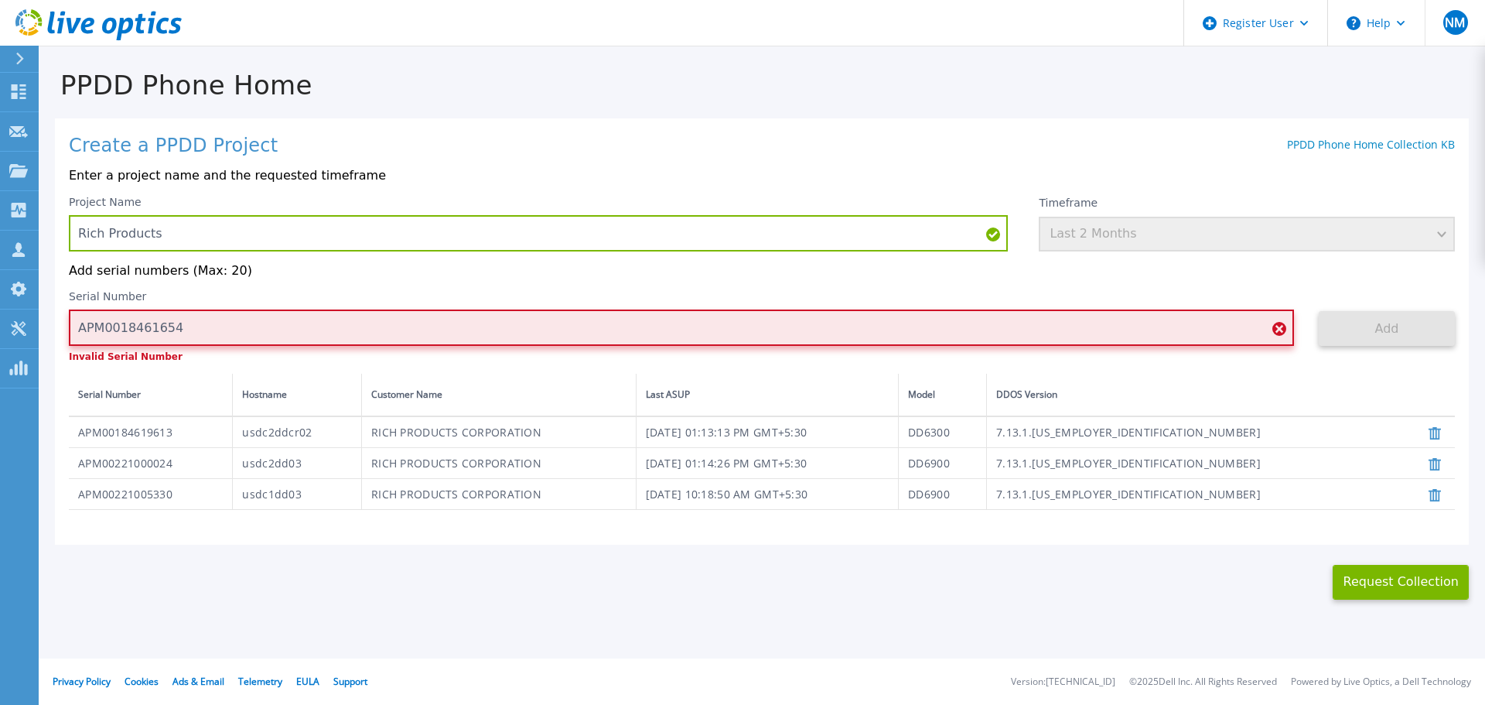
click at [231, 331] on input "APM0018461654" at bounding box center [681, 327] width 1225 height 36
drag, startPoint x: 226, startPoint y: 330, endPoint x: 45, endPoint y: 347, distance: 181.8
click at [45, 346] on div "PPDD Phone Home Create a PPDD Project PPDD Phone Home Collection KB Enter a pro…" at bounding box center [762, 323] width 1447 height 552
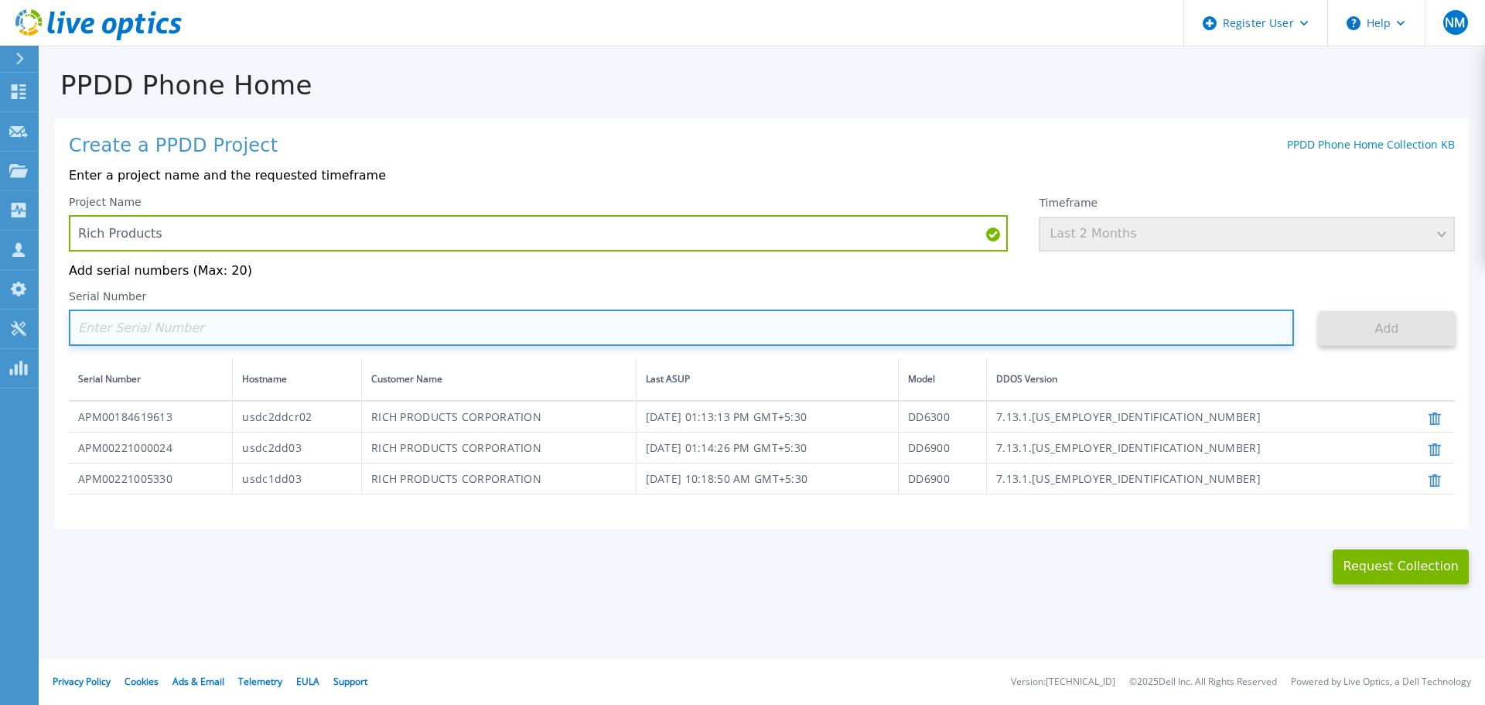
click at [326, 324] on input at bounding box center [681, 327] width 1225 height 36
paste input "APM00184616543"
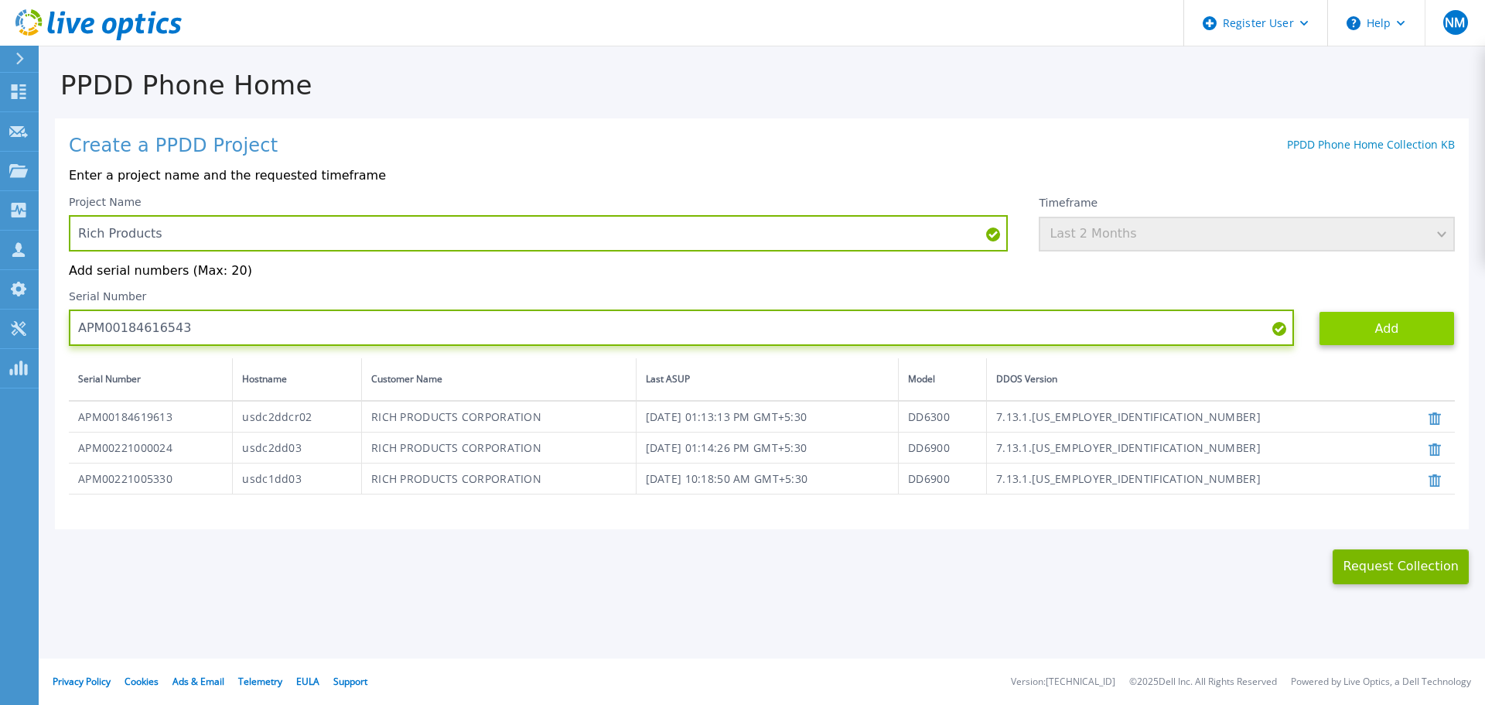
type input "APM00184616543"
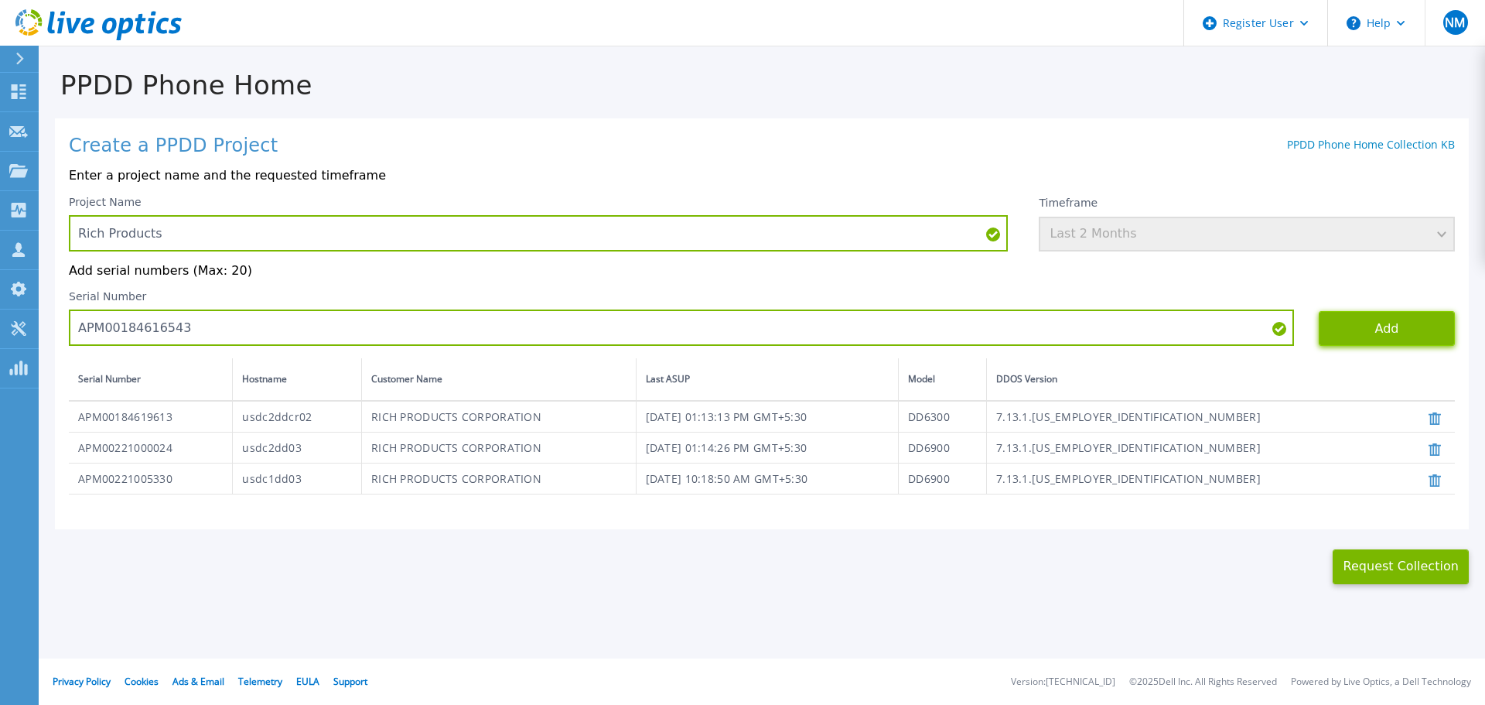
click at [1375, 329] on button "Add" at bounding box center [1387, 328] width 136 height 35
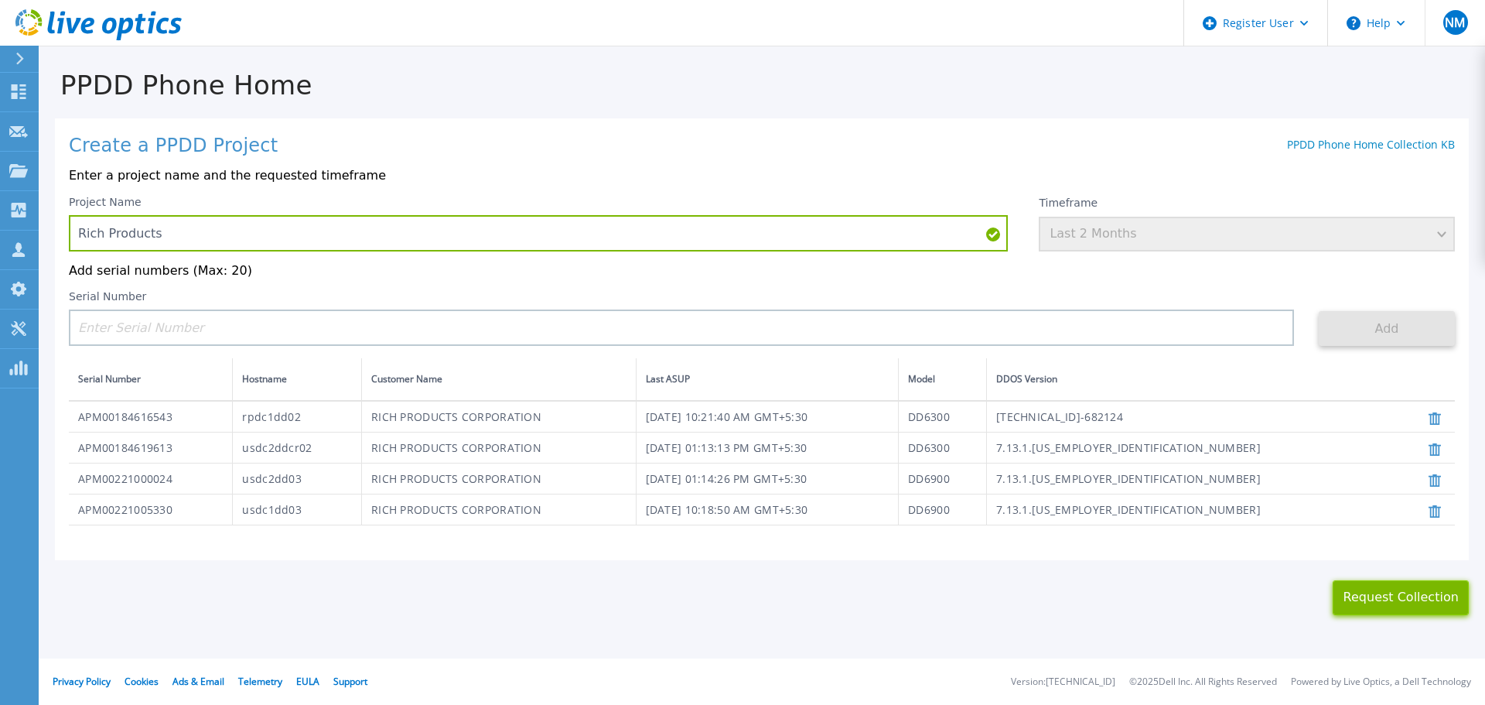
click at [1382, 599] on button "Request Collection" at bounding box center [1401, 597] width 136 height 35
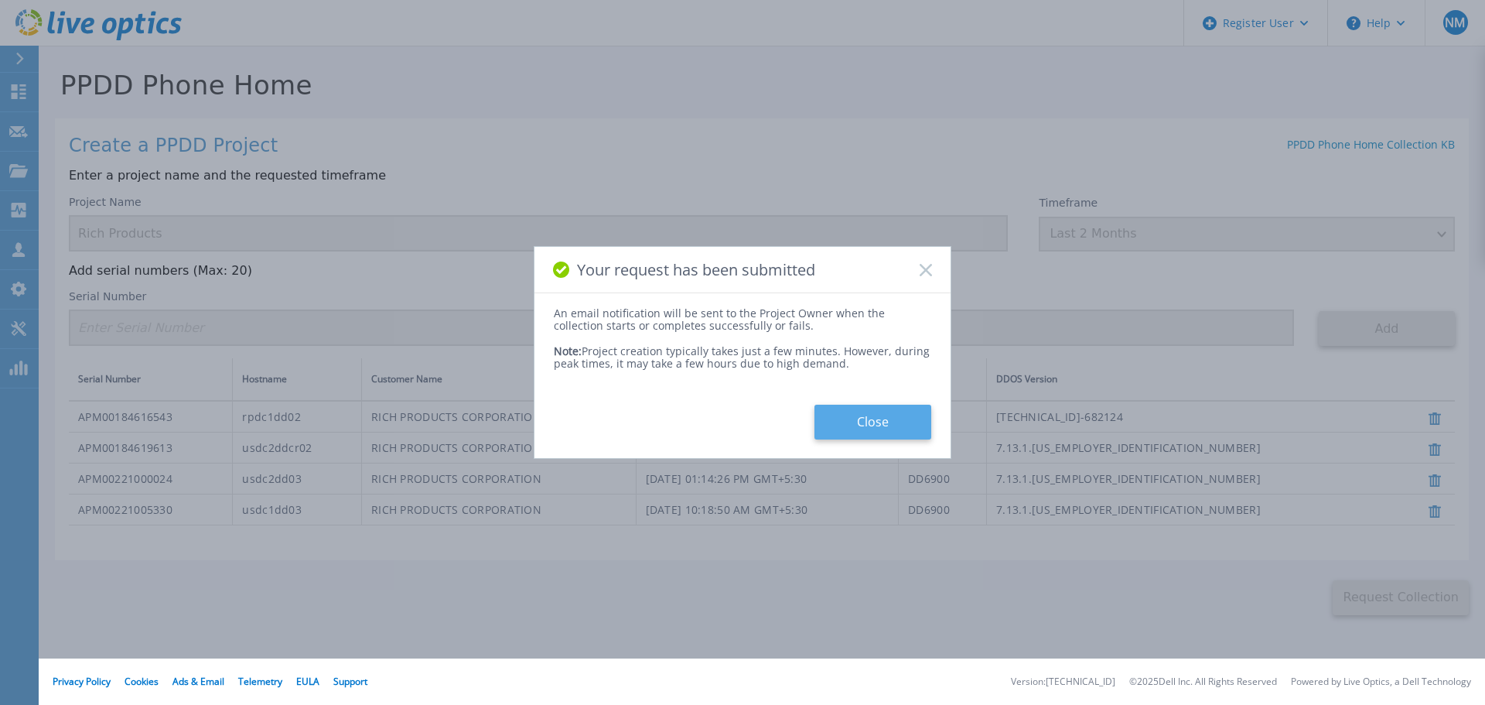
click at [910, 434] on button "Close" at bounding box center [873, 422] width 117 height 35
